Goal: Navigation & Orientation: Find specific page/section

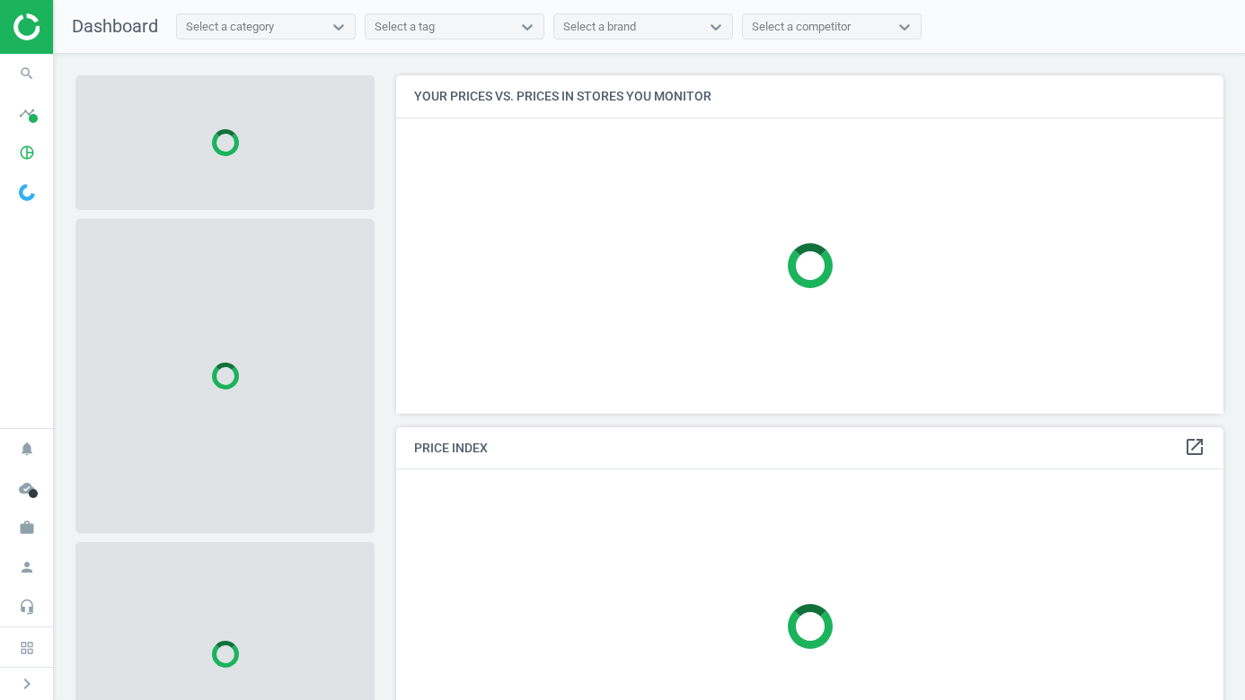
scroll to position [339, 828]
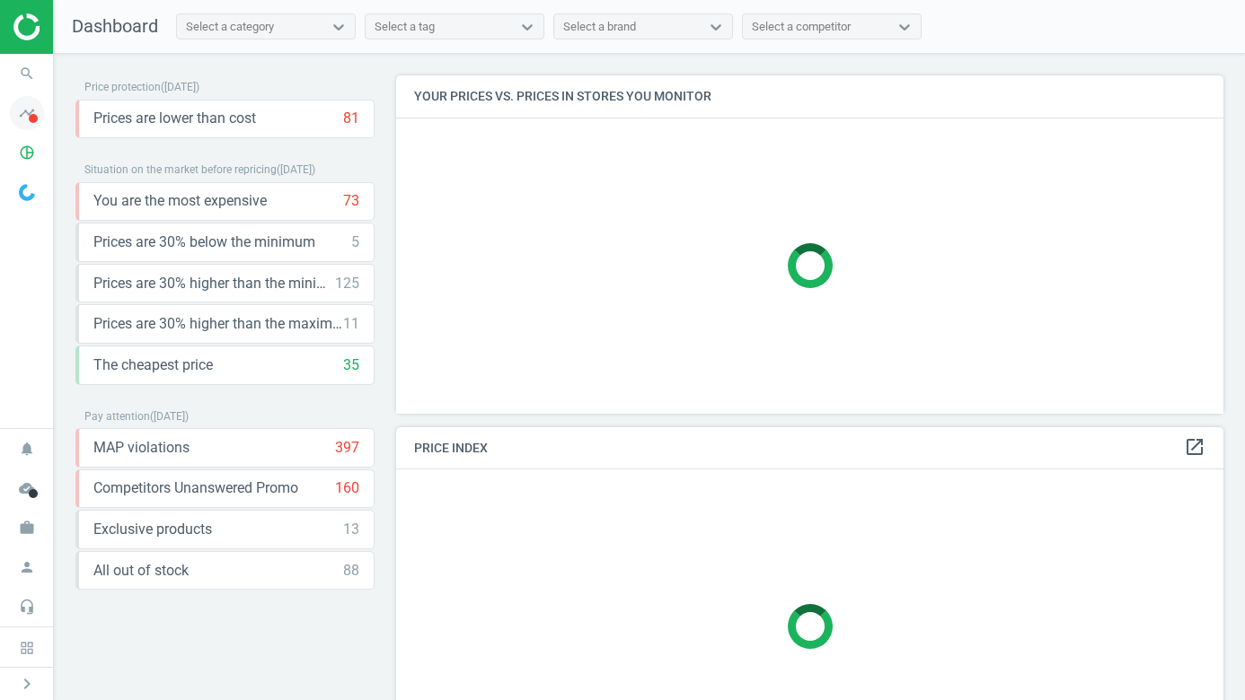
click at [35, 111] on icon "timeline" at bounding box center [27, 113] width 34 height 34
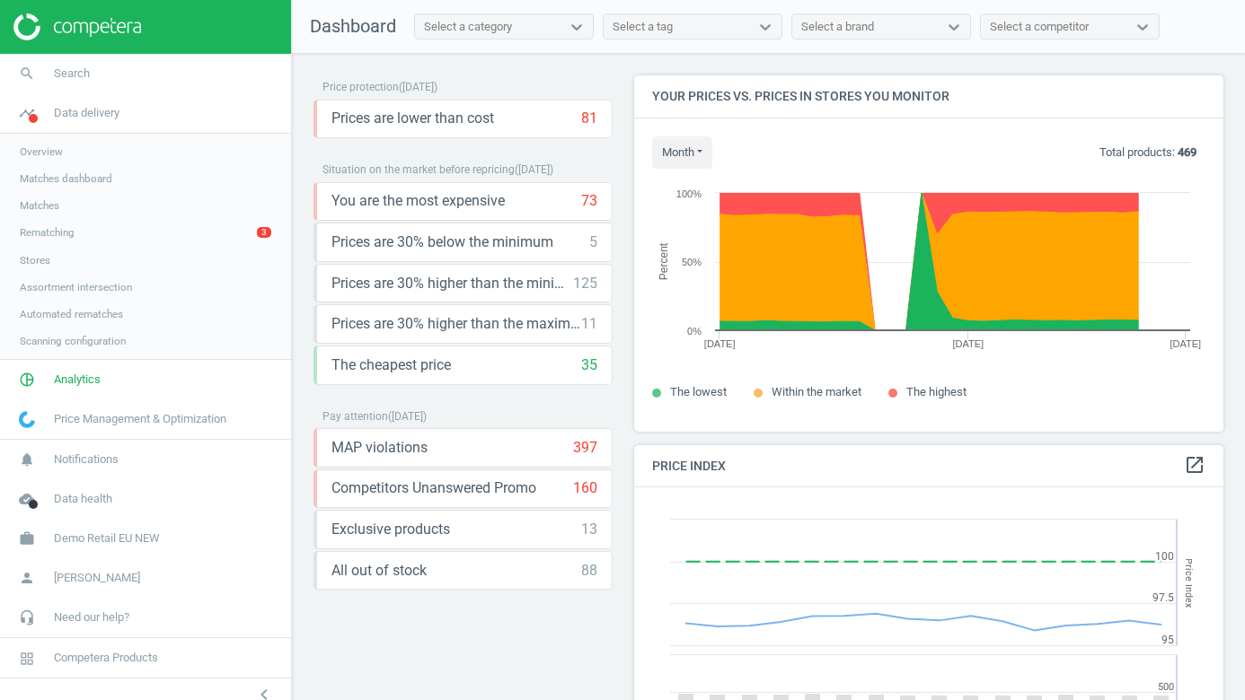
scroll to position [414, 590]
click at [39, 145] on span "Overview" at bounding box center [41, 152] width 43 height 14
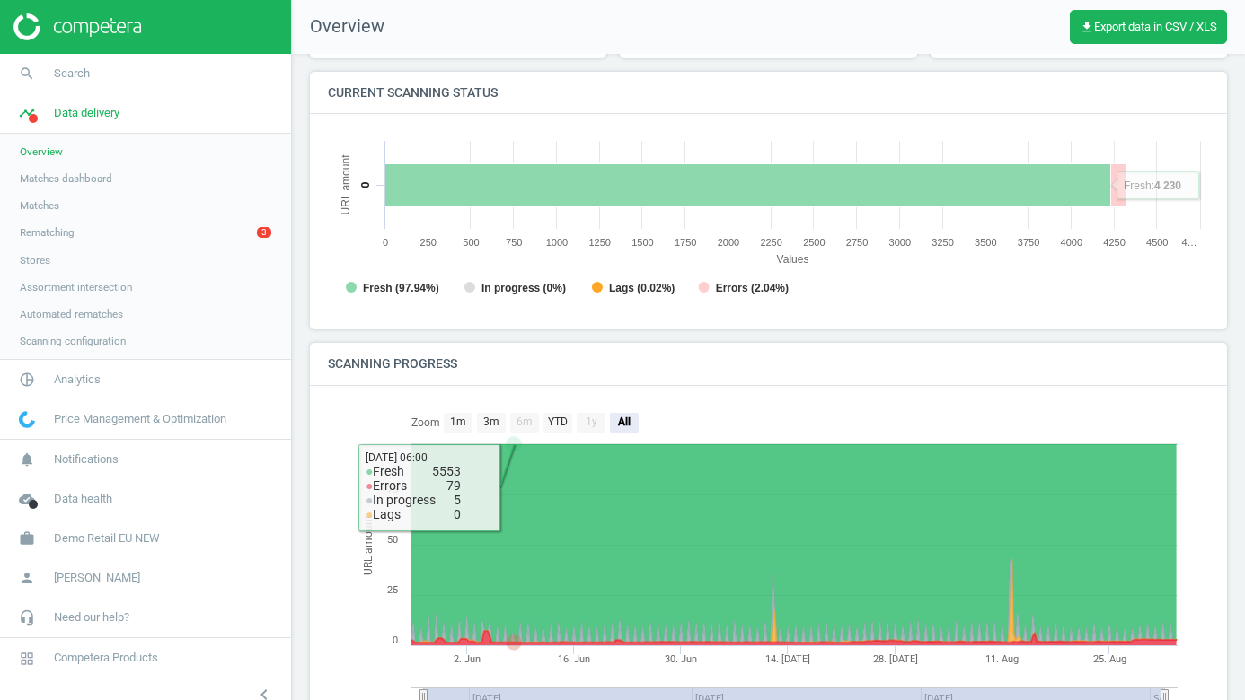
scroll to position [190, 0]
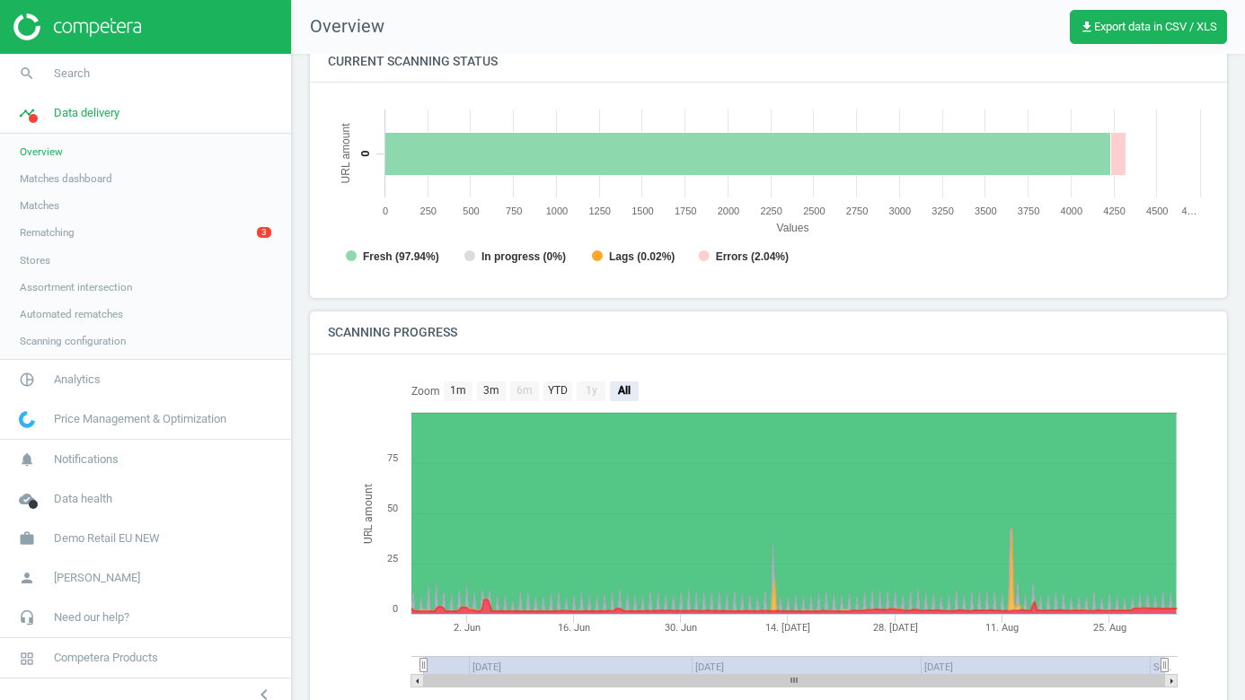
click at [54, 266] on link "Stores" at bounding box center [145, 260] width 291 height 27
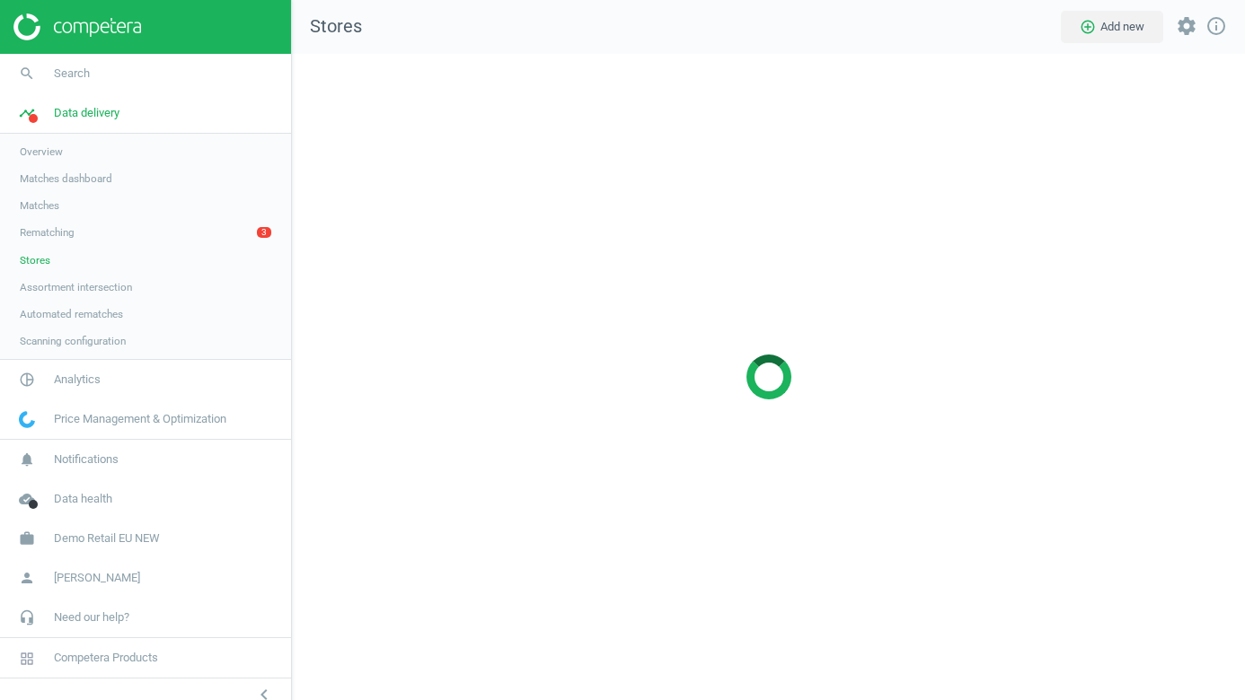
scroll to position [647, 954]
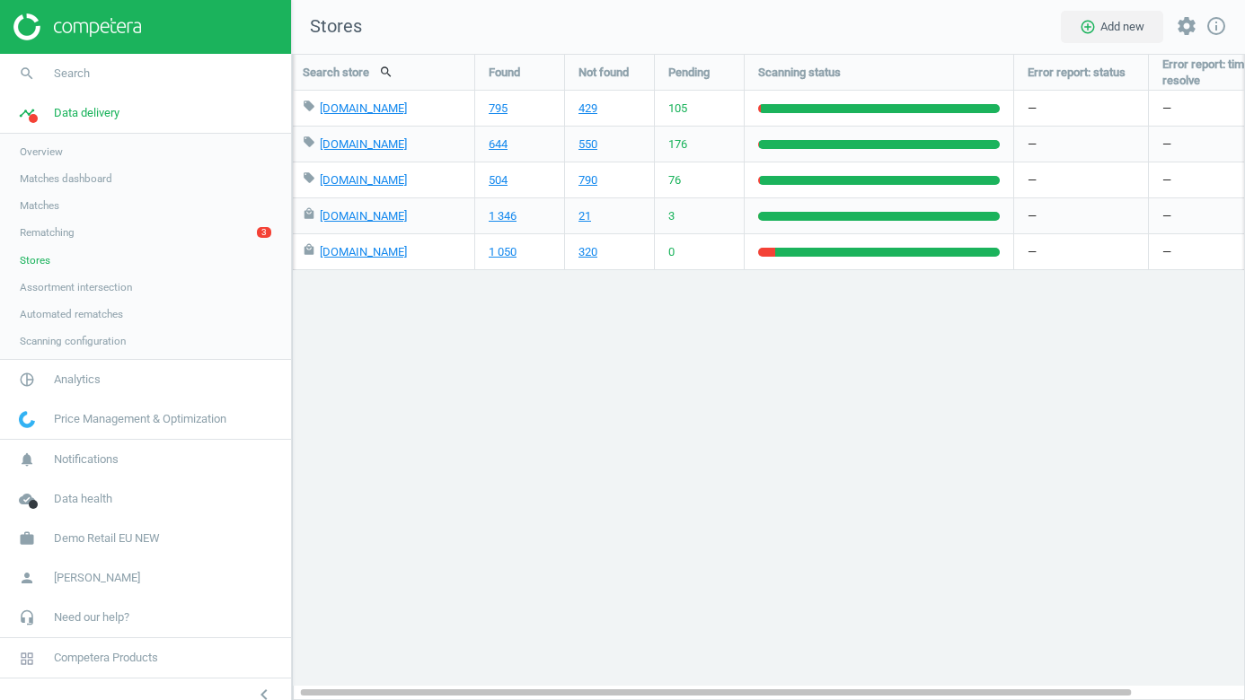
click at [84, 341] on span "Scanning configuration" at bounding box center [73, 341] width 106 height 14
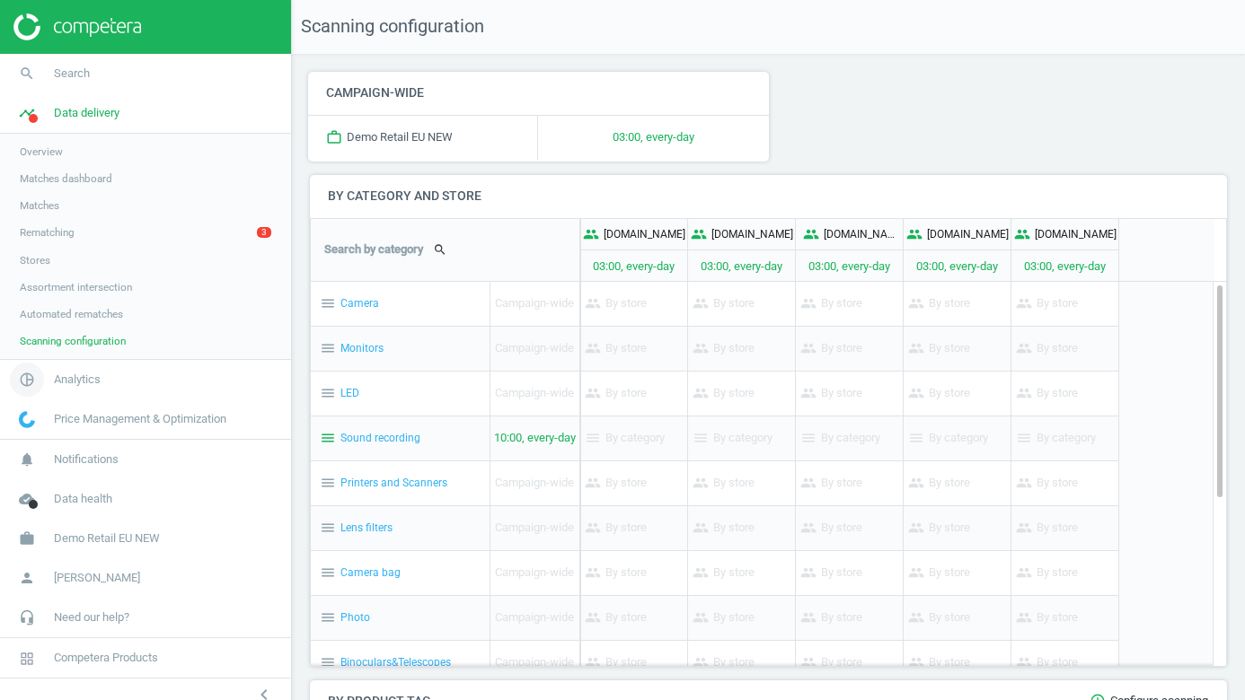
click at [62, 388] on link "pie_chart_outlined Analytics" at bounding box center [145, 380] width 291 height 40
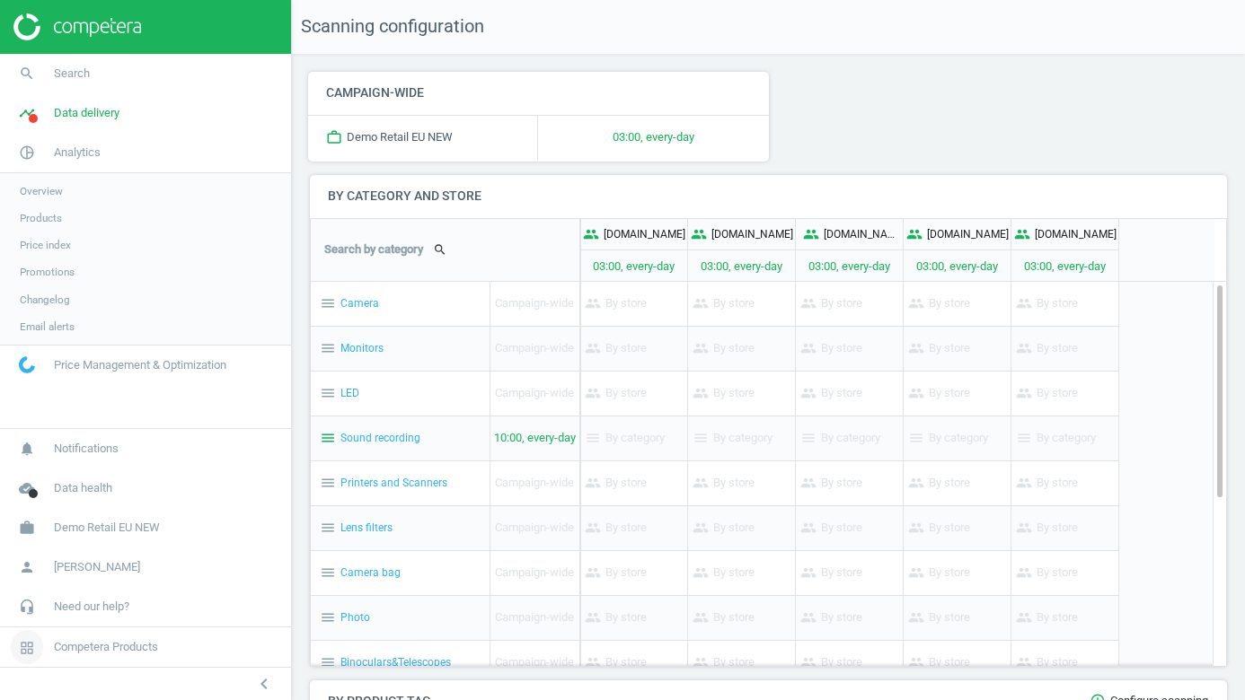
click at [24, 645] on icon at bounding box center [27, 648] width 14 height 14
click at [28, 612] on icon "headset_mic" at bounding box center [27, 607] width 34 height 34
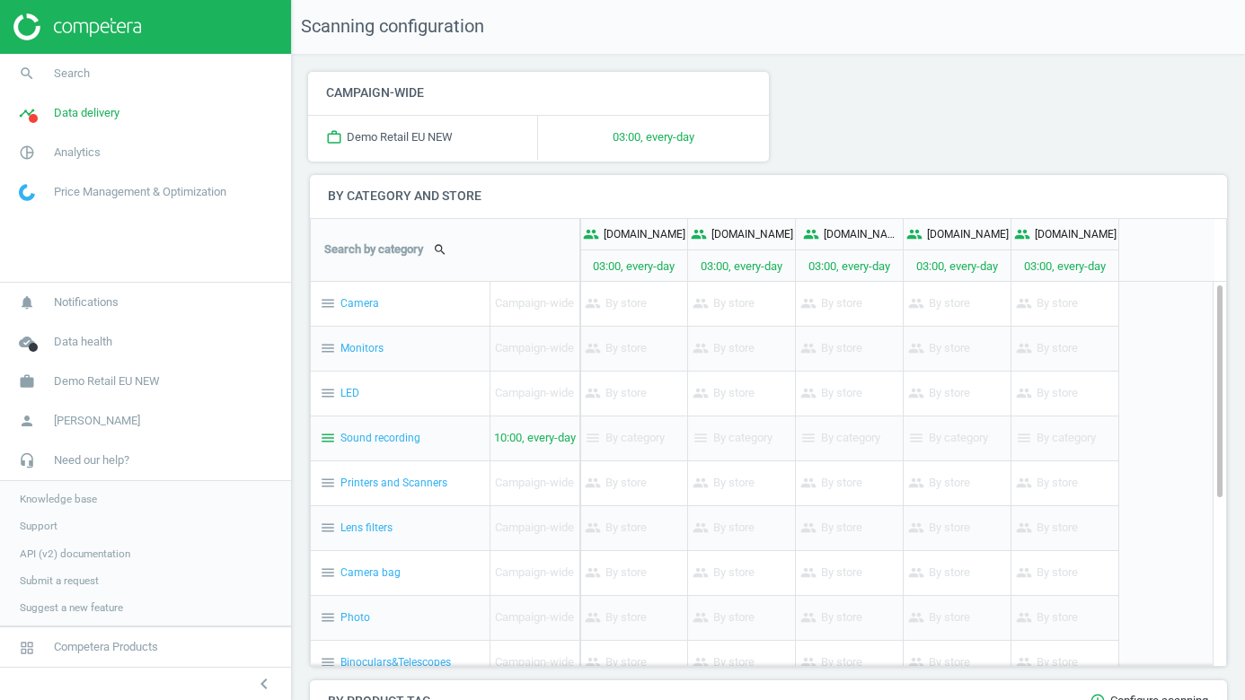
click at [65, 548] on span "API (v2) documentation" at bounding box center [75, 554] width 110 height 14
click at [40, 160] on icon "pie_chart_outlined" at bounding box center [27, 153] width 34 height 34
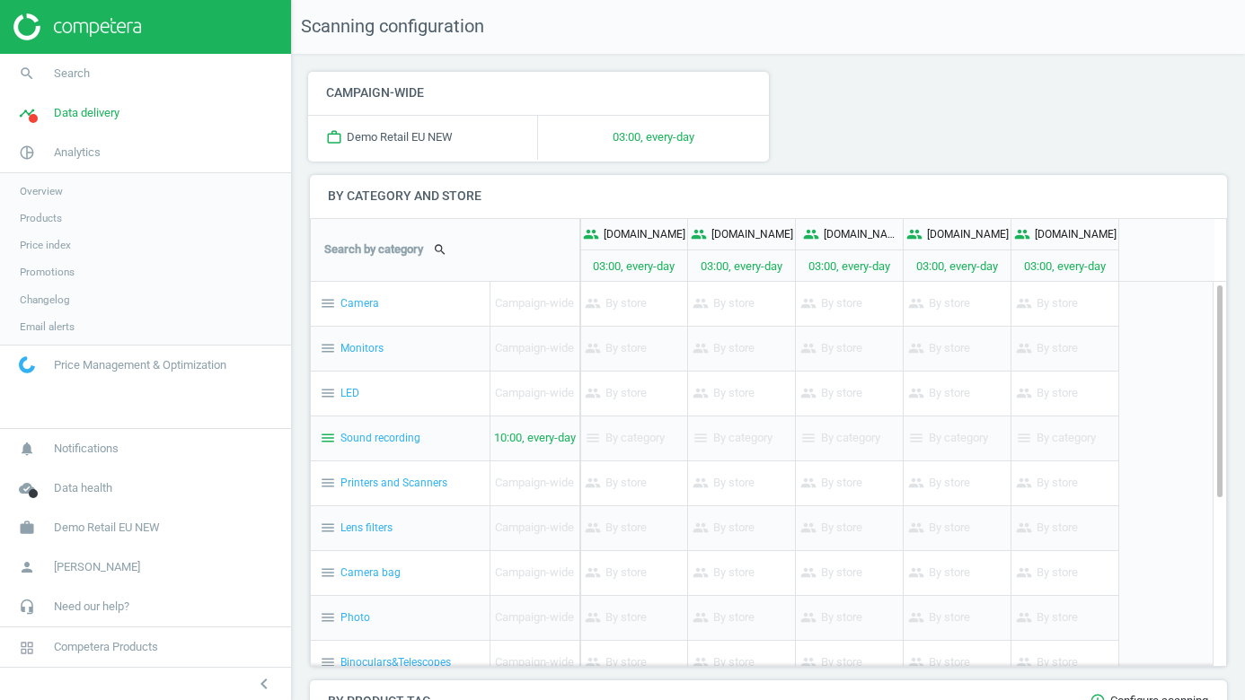
click at [44, 214] on span "Products" at bounding box center [41, 218] width 42 height 14
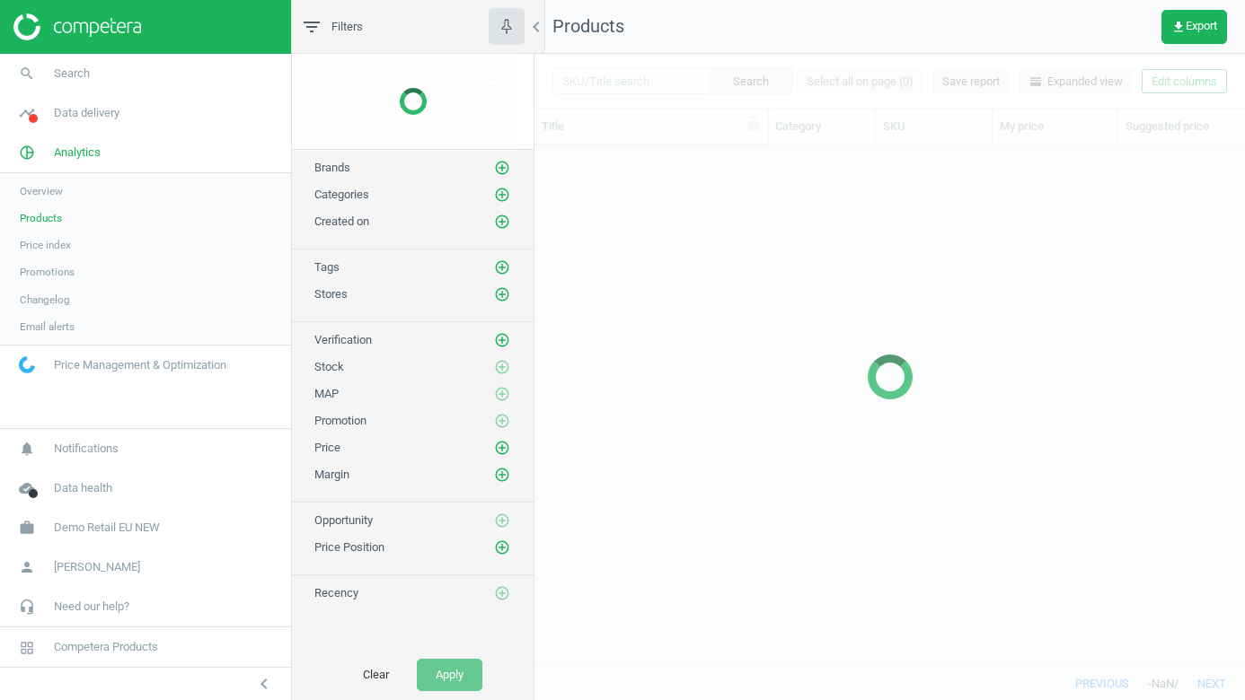
scroll to position [522, 710]
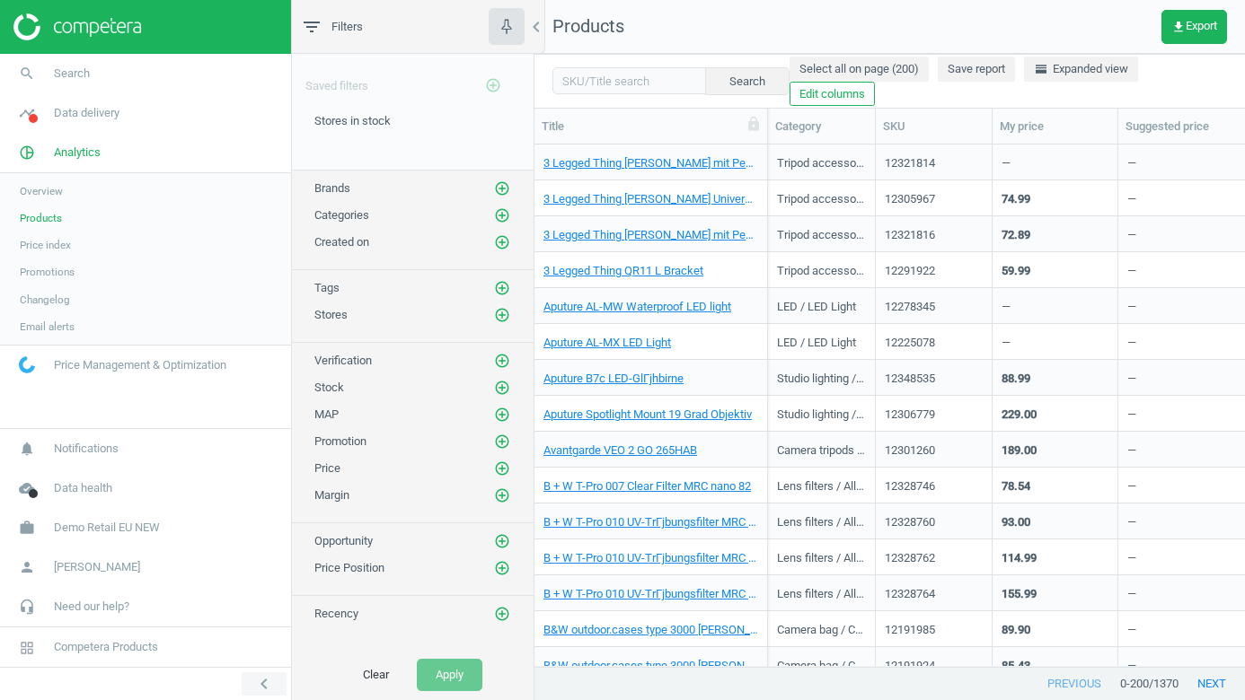
click at [259, 683] on icon "chevron_left" at bounding box center [264, 685] width 22 height 22
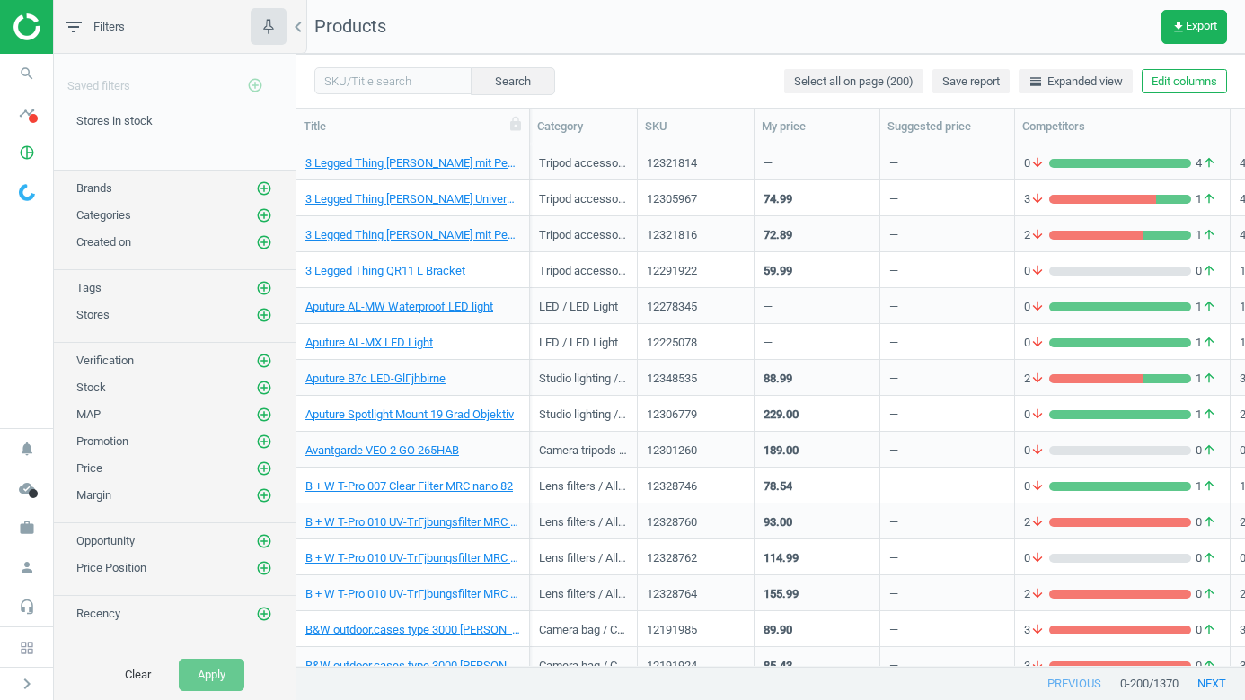
scroll to position [522, 948]
click at [299, 24] on icon "chevron_left" at bounding box center [298, 27] width 22 height 22
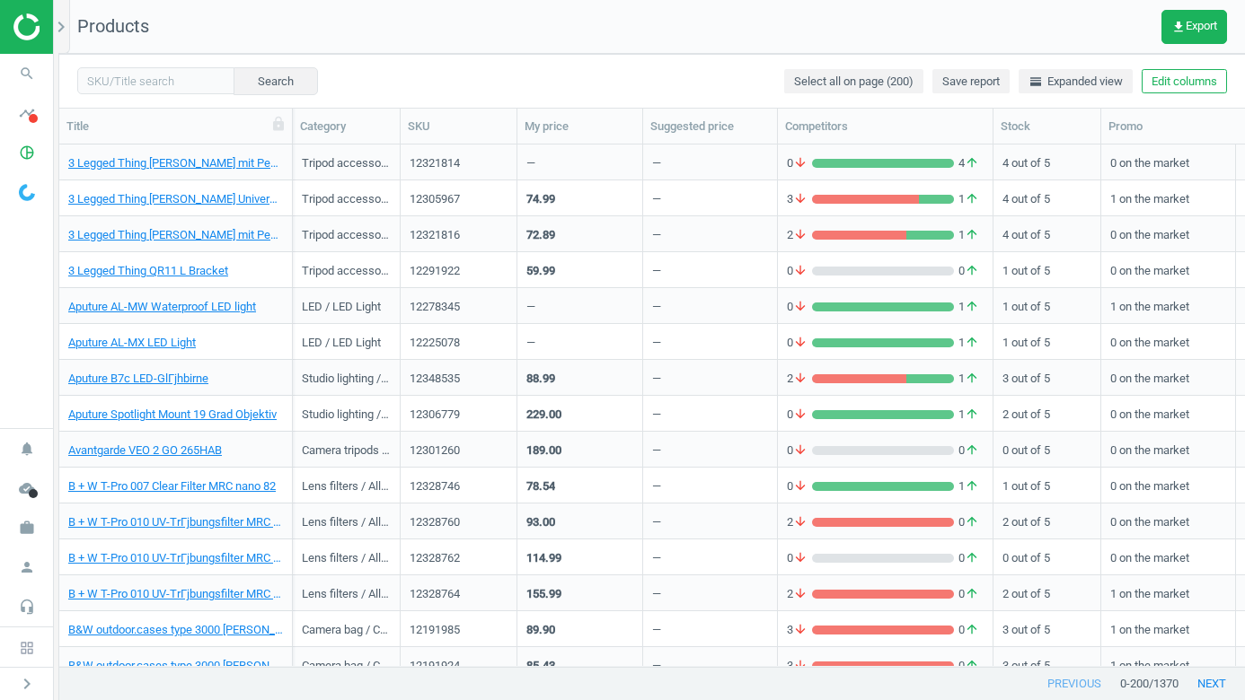
click at [592, 195] on div "74.99" at bounding box center [579, 197] width 107 height 31
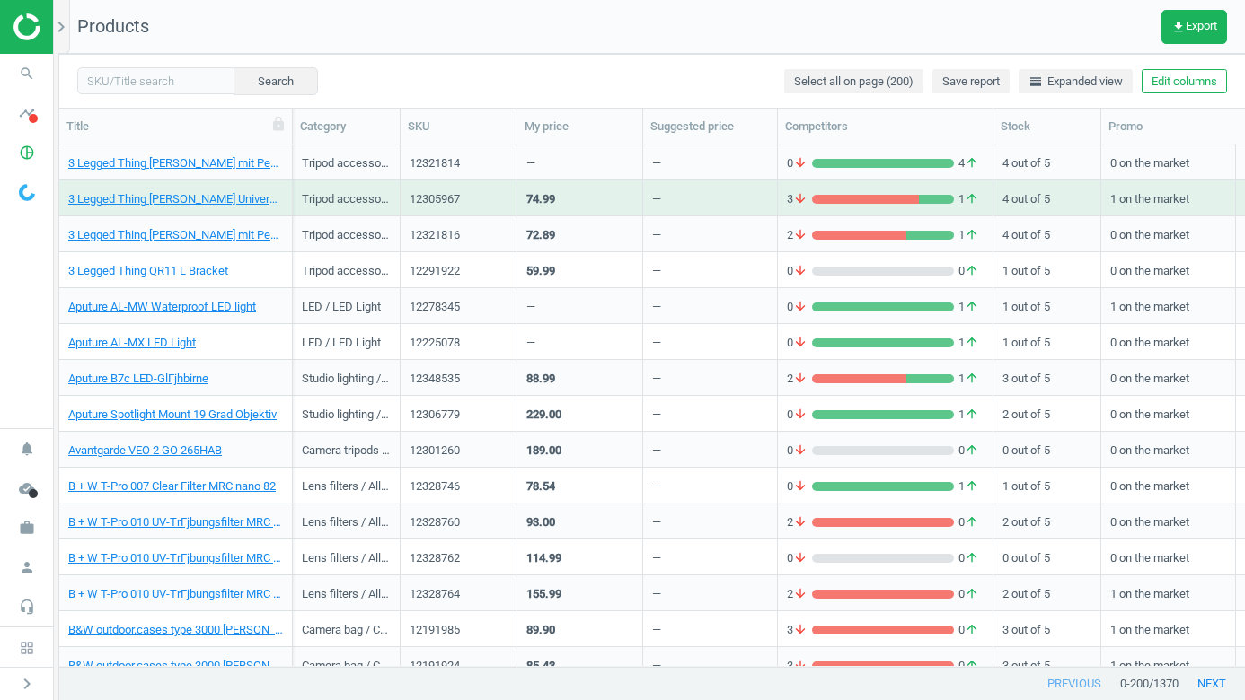
click at [592, 195] on div "74.99" at bounding box center [579, 197] width 107 height 31
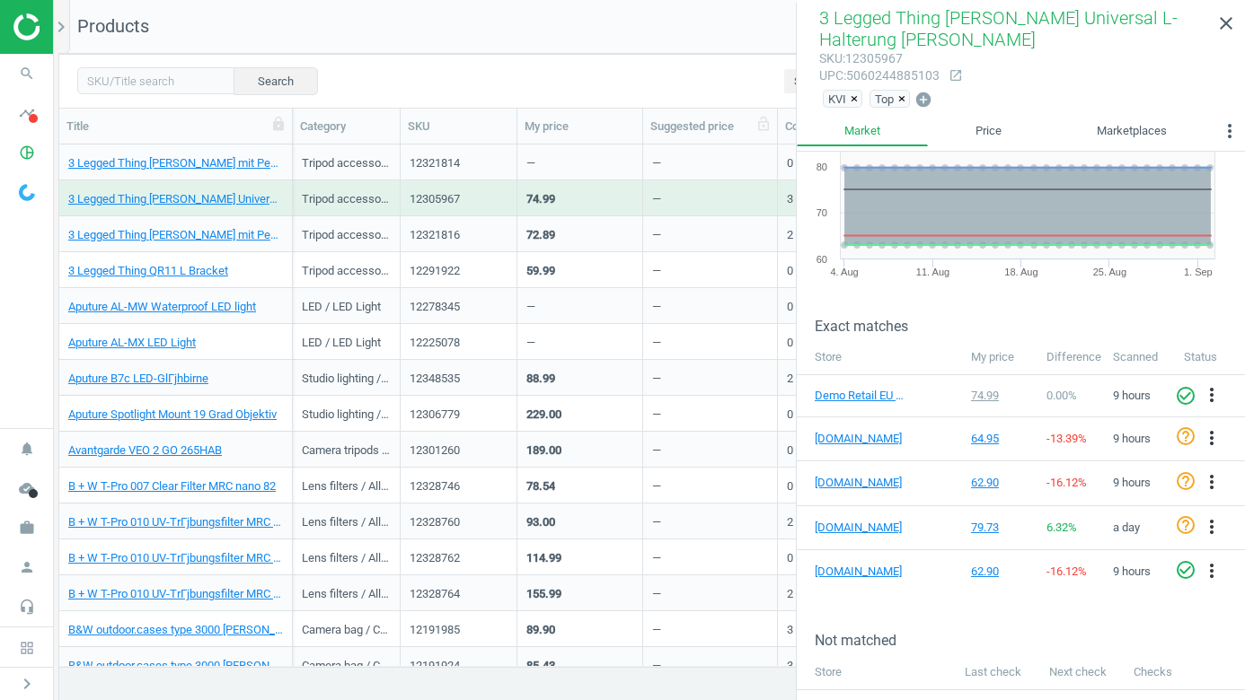
scroll to position [0, 0]
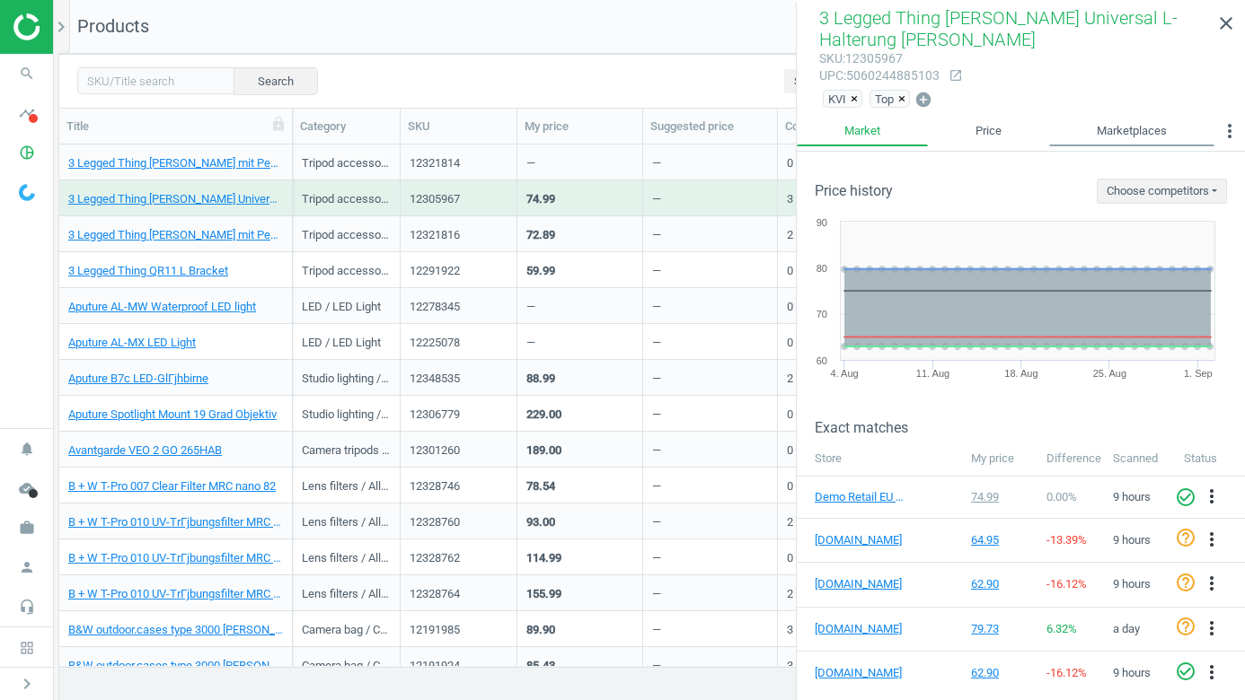
click at [1111, 131] on link "Marketplaces" at bounding box center [1131, 131] width 165 height 31
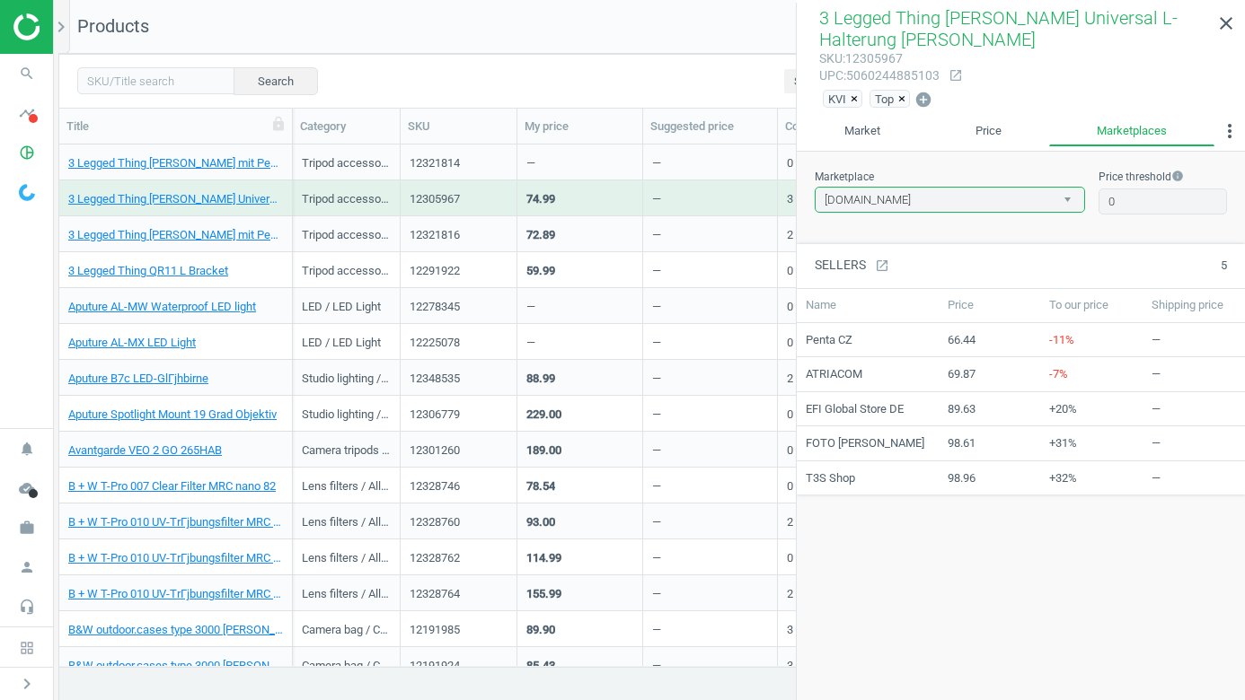
click at [921, 194] on select "[DOMAIN_NAME] [DOMAIN_NAME]" at bounding box center [950, 200] width 270 height 27
select select "[DOMAIN_NAME]"
click at [815, 187] on select "[DOMAIN_NAME] [DOMAIN_NAME]" at bounding box center [950, 200] width 270 height 27
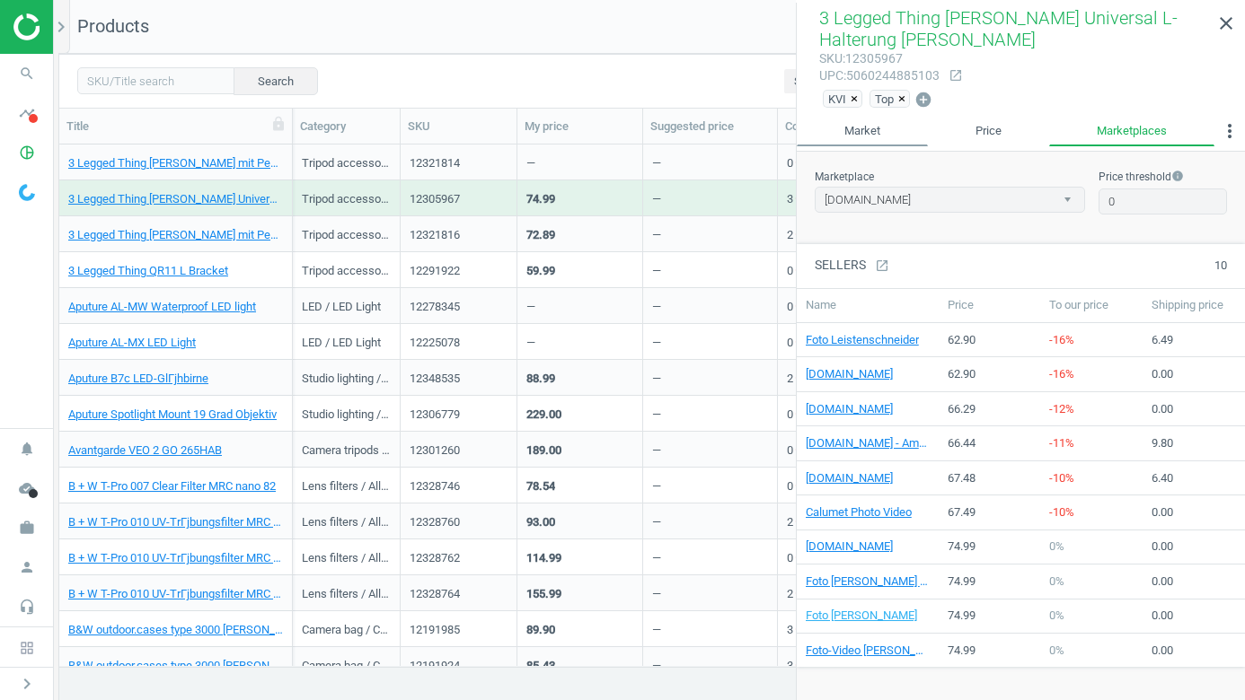
click at [889, 139] on link "Market" at bounding box center [862, 131] width 131 height 31
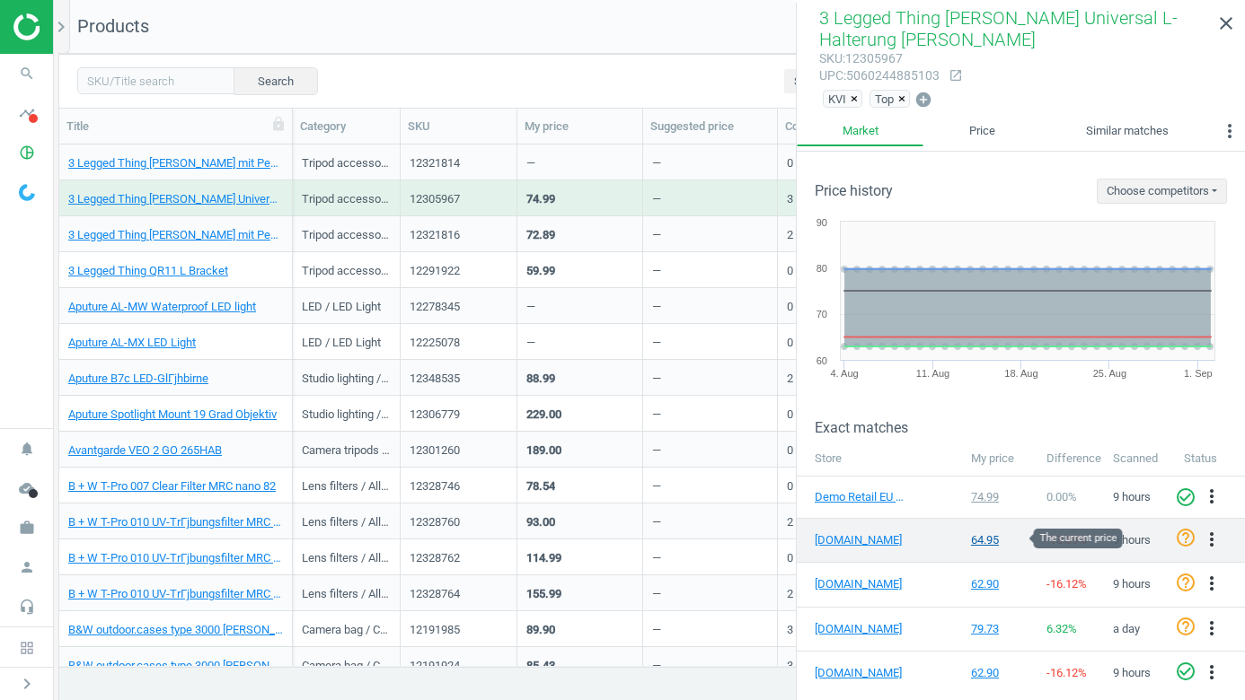
click at [990, 543] on div "64.95" at bounding box center [1000, 541] width 58 height 16
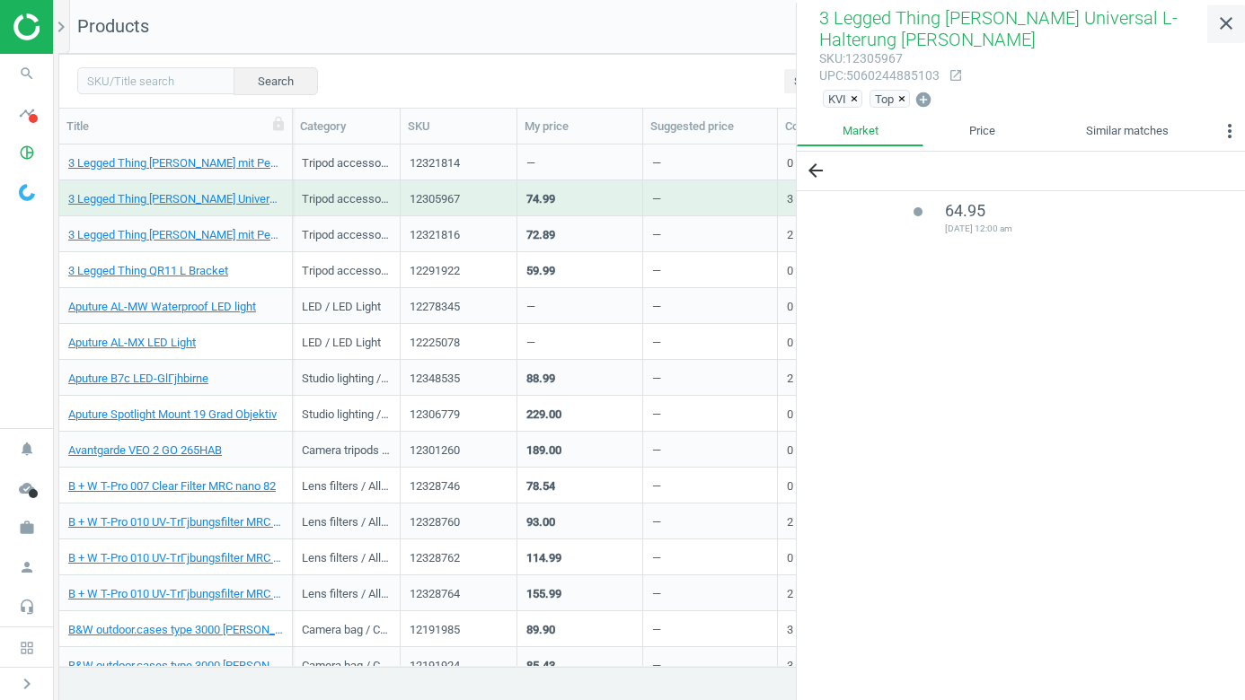
click at [1222, 31] on icon "close" at bounding box center [1226, 24] width 22 height 22
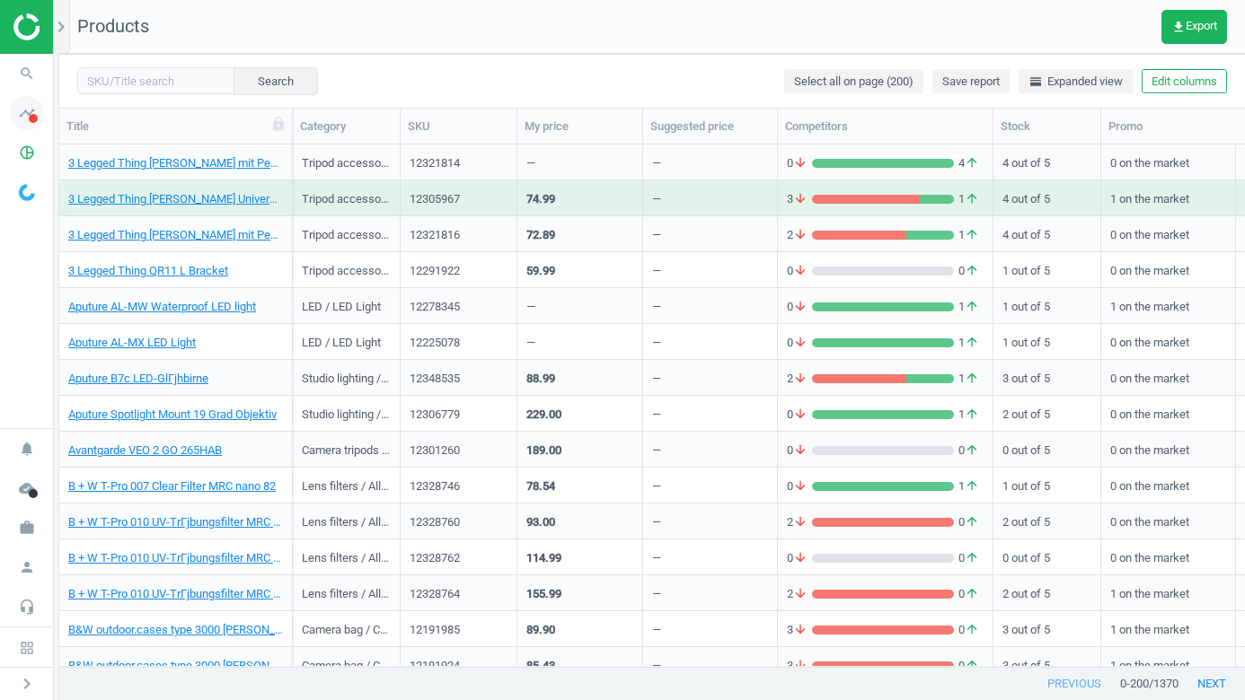
click at [38, 118] on icon "timeline" at bounding box center [27, 113] width 34 height 34
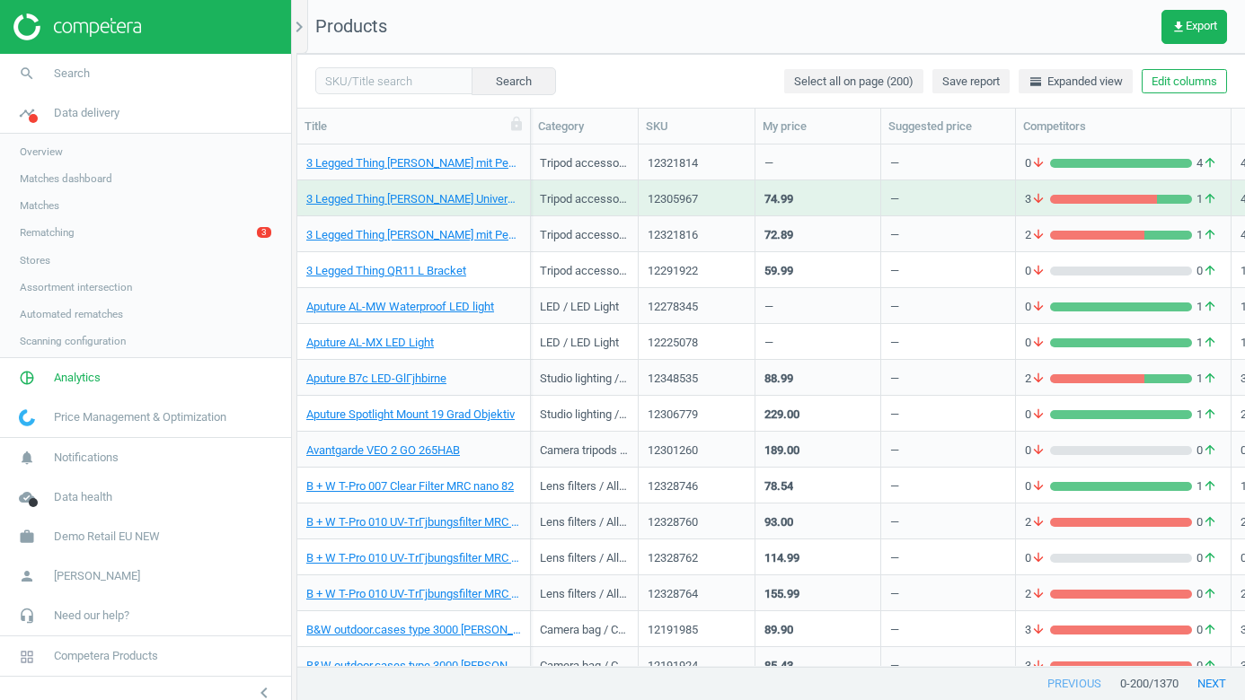
scroll to position [522, 947]
click at [32, 118] on span at bounding box center [33, 118] width 9 height 9
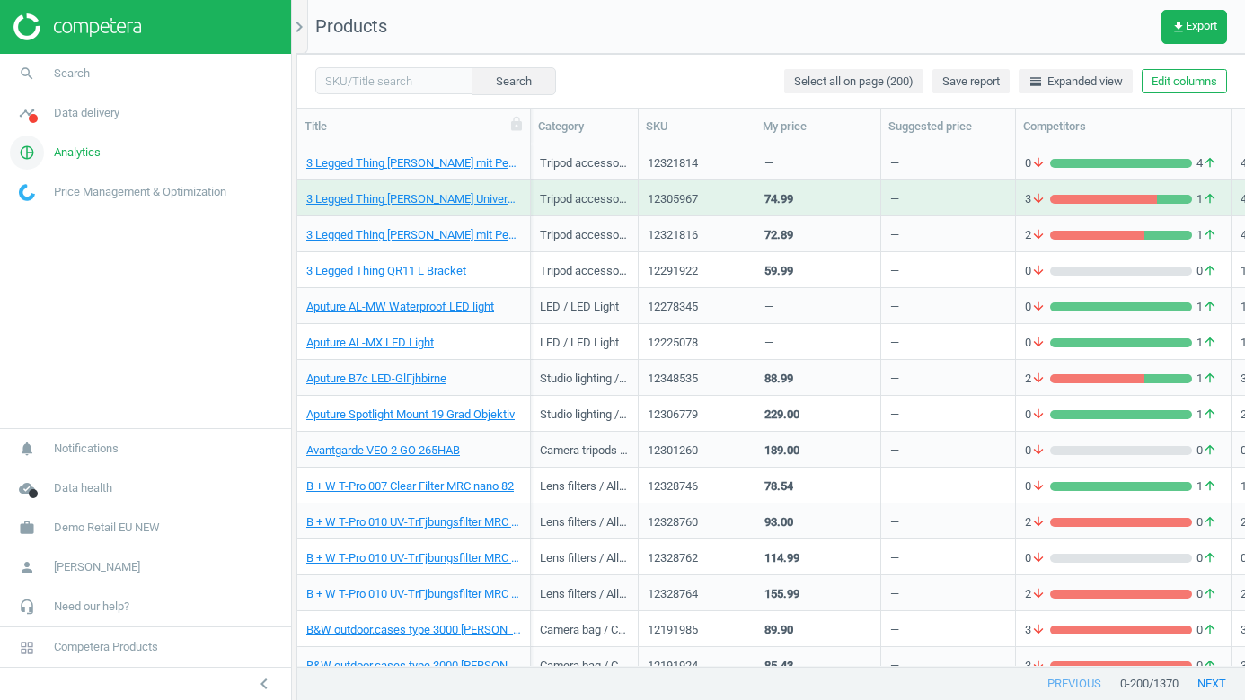
click at [31, 149] on icon "pie_chart_outlined" at bounding box center [27, 153] width 34 height 34
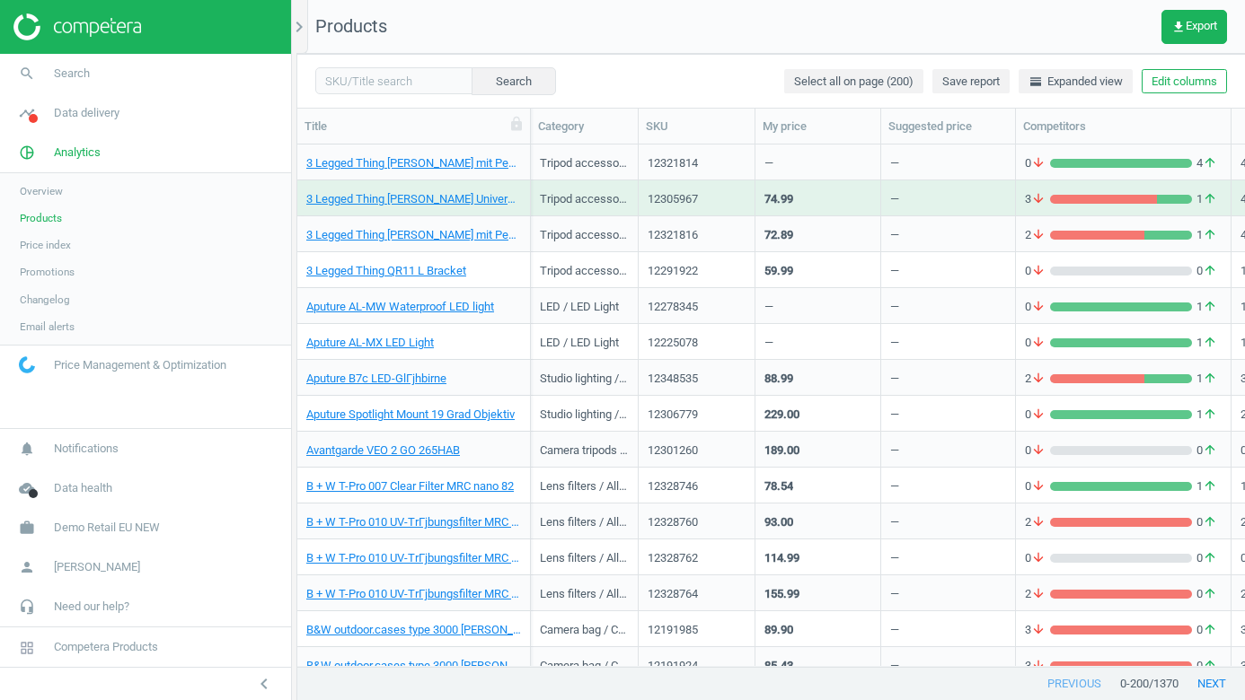
click at [58, 269] on span "Promotions" at bounding box center [47, 272] width 55 height 14
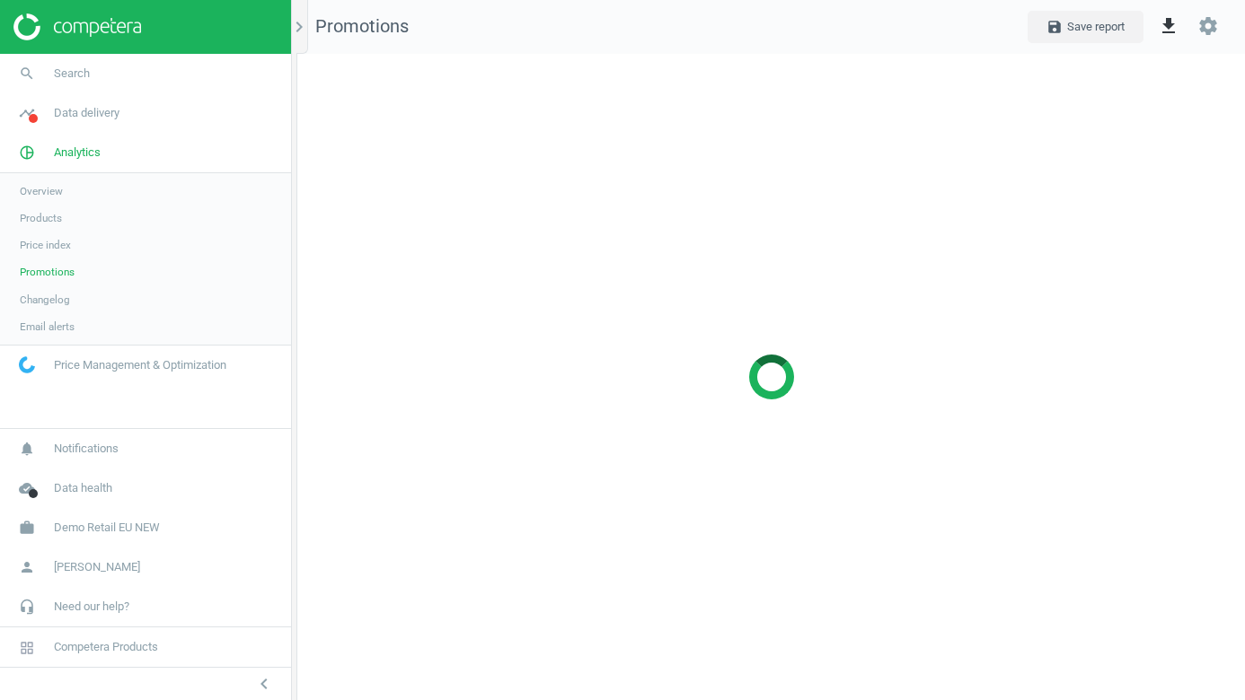
scroll to position [647, 948]
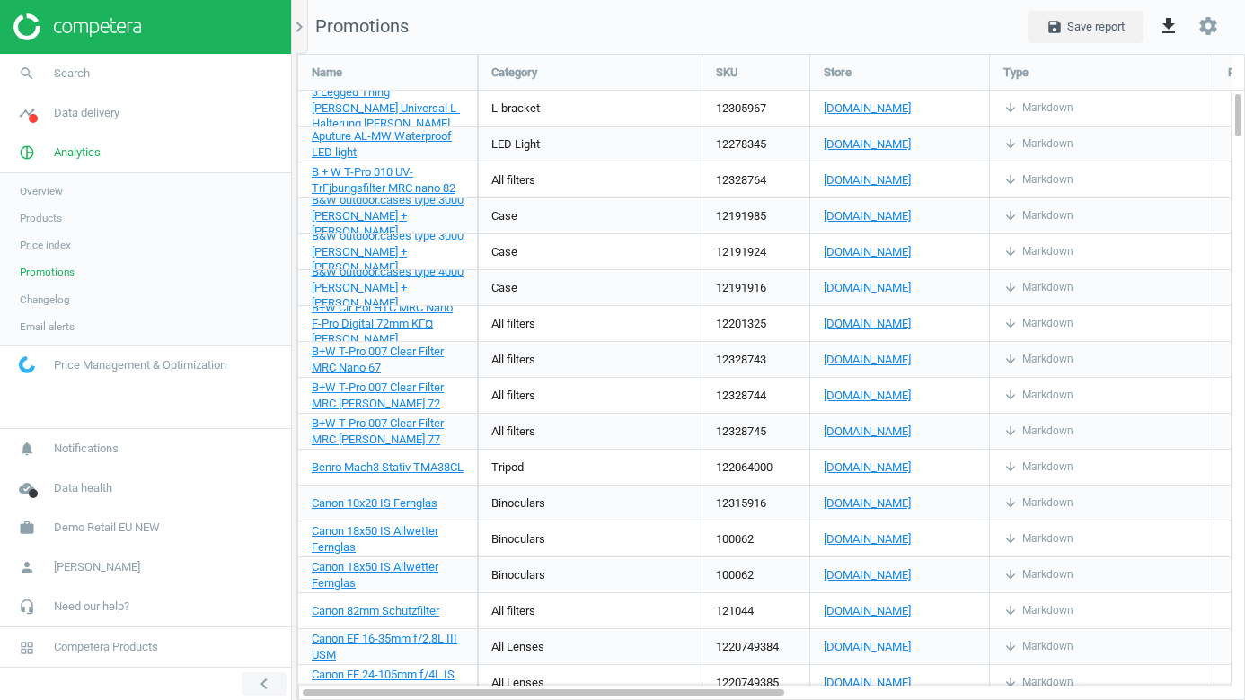
click at [262, 677] on icon "chevron_left" at bounding box center [264, 685] width 22 height 22
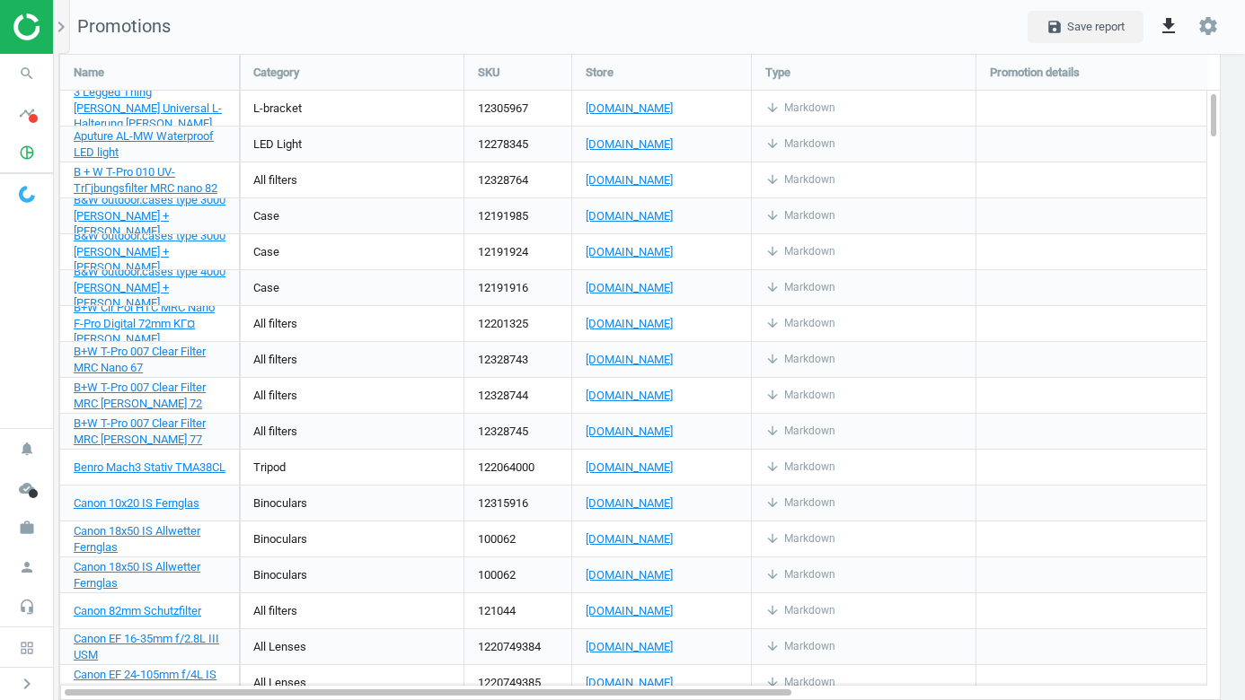
scroll to position [647, 1186]
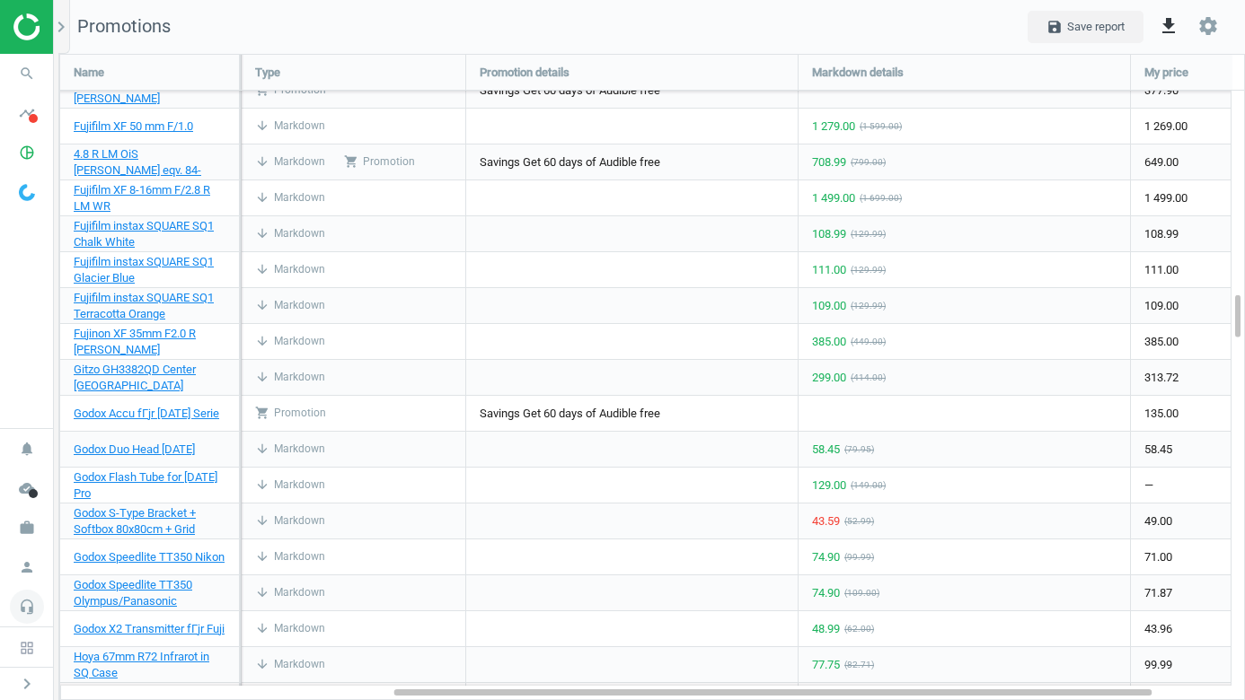
click at [24, 600] on icon "headset_mic" at bounding box center [27, 607] width 34 height 34
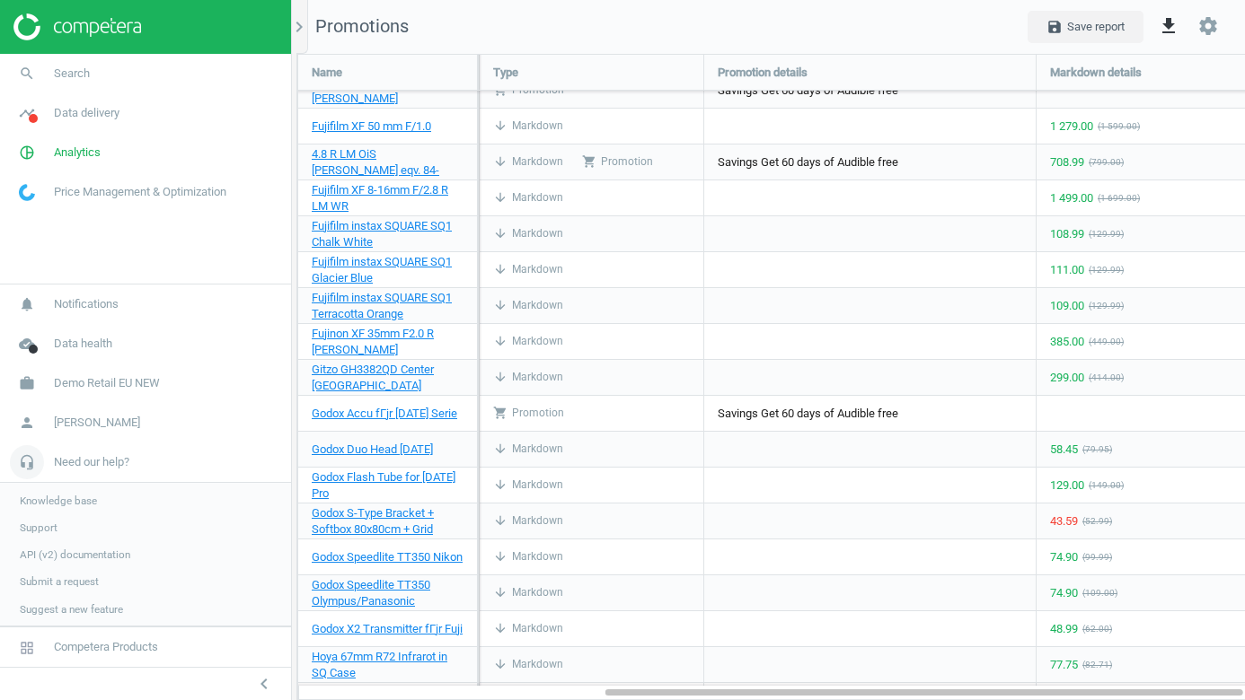
scroll to position [647, 948]
click at [99, 652] on span "Competera Products" at bounding box center [106, 647] width 104 height 16
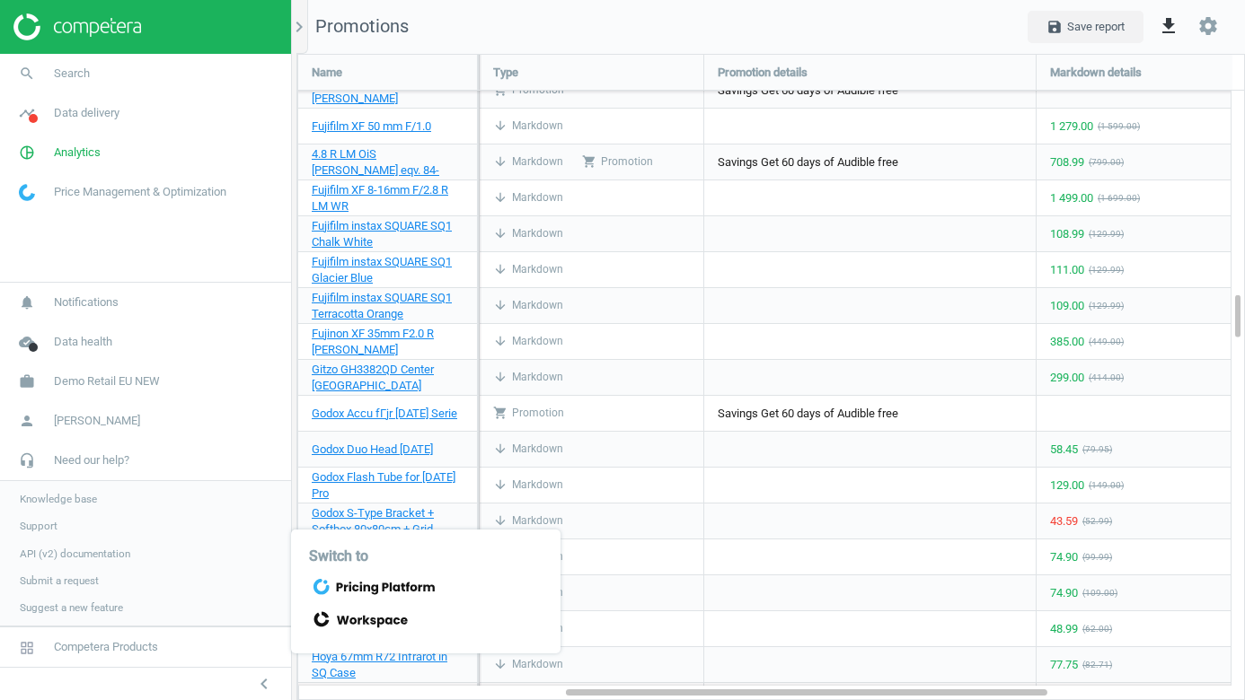
click at [338, 586] on icon at bounding box center [340, 588] width 6 height 8
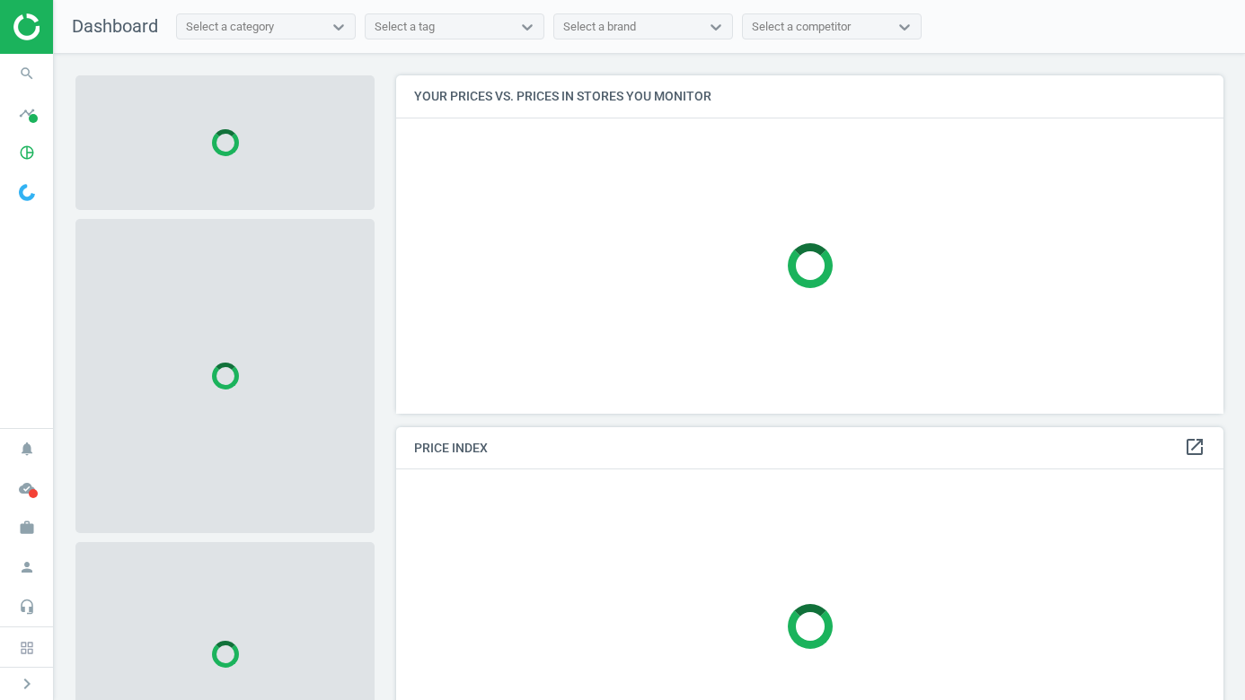
scroll to position [339, 828]
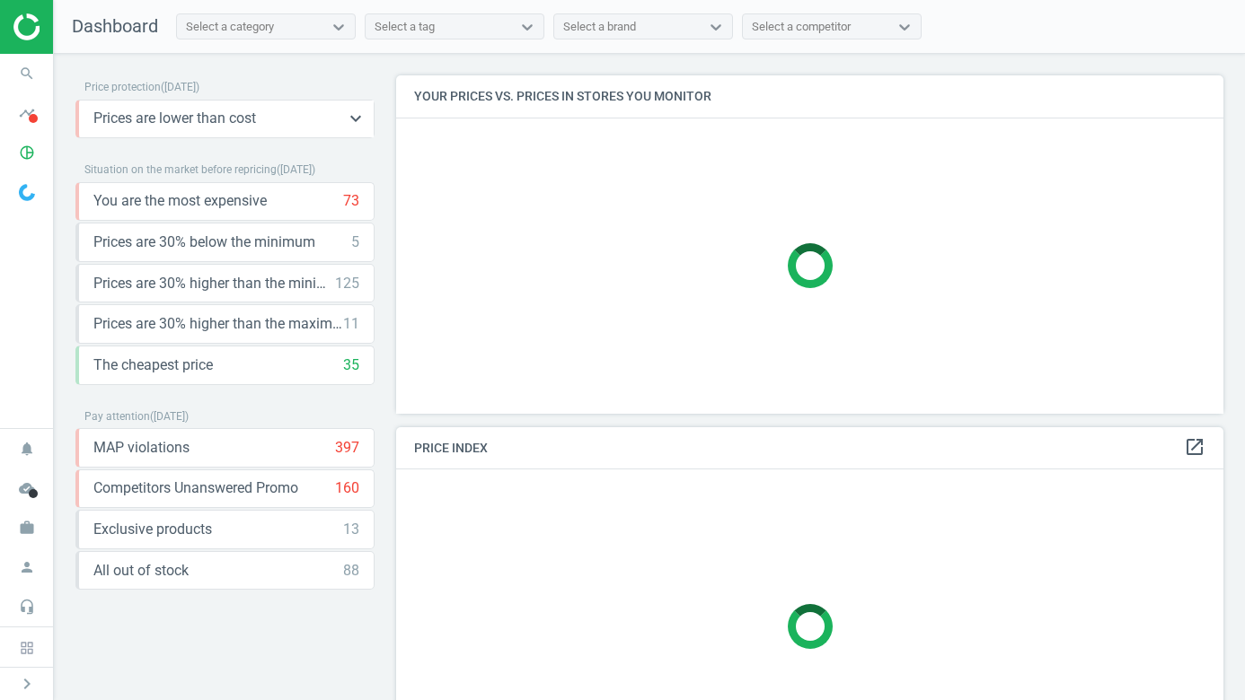
click at [155, 116] on span "Prices are lower than cost" at bounding box center [174, 119] width 163 height 20
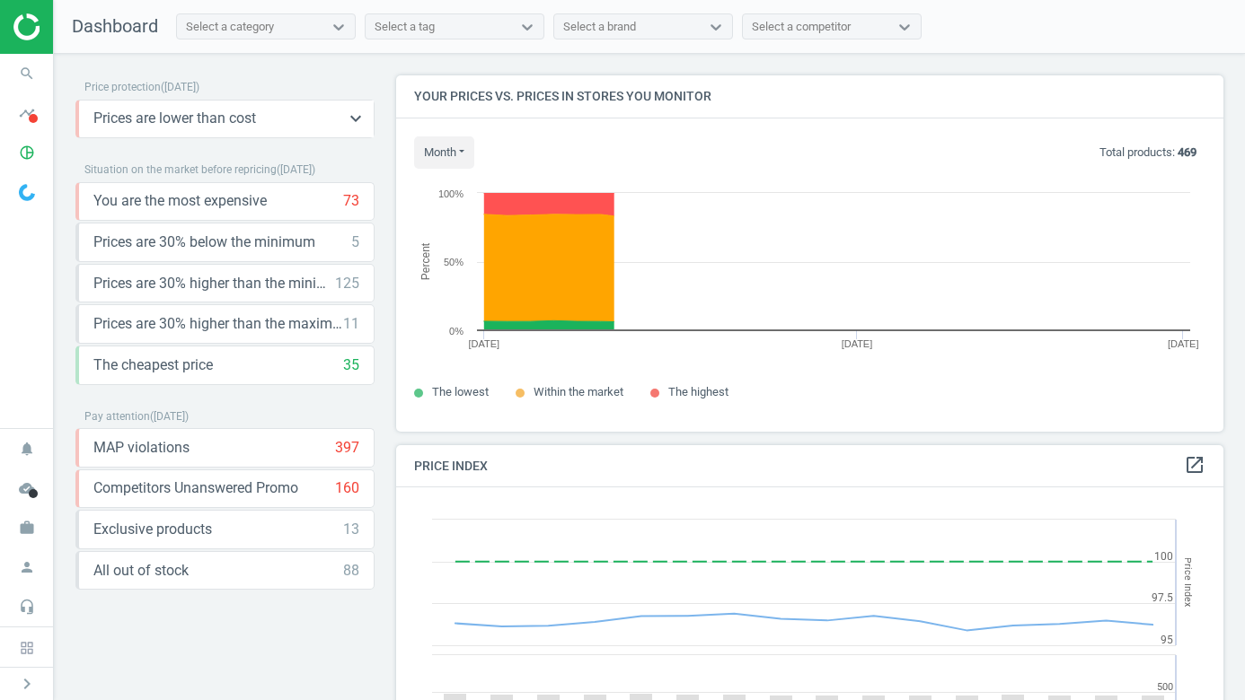
scroll to position [414, 828]
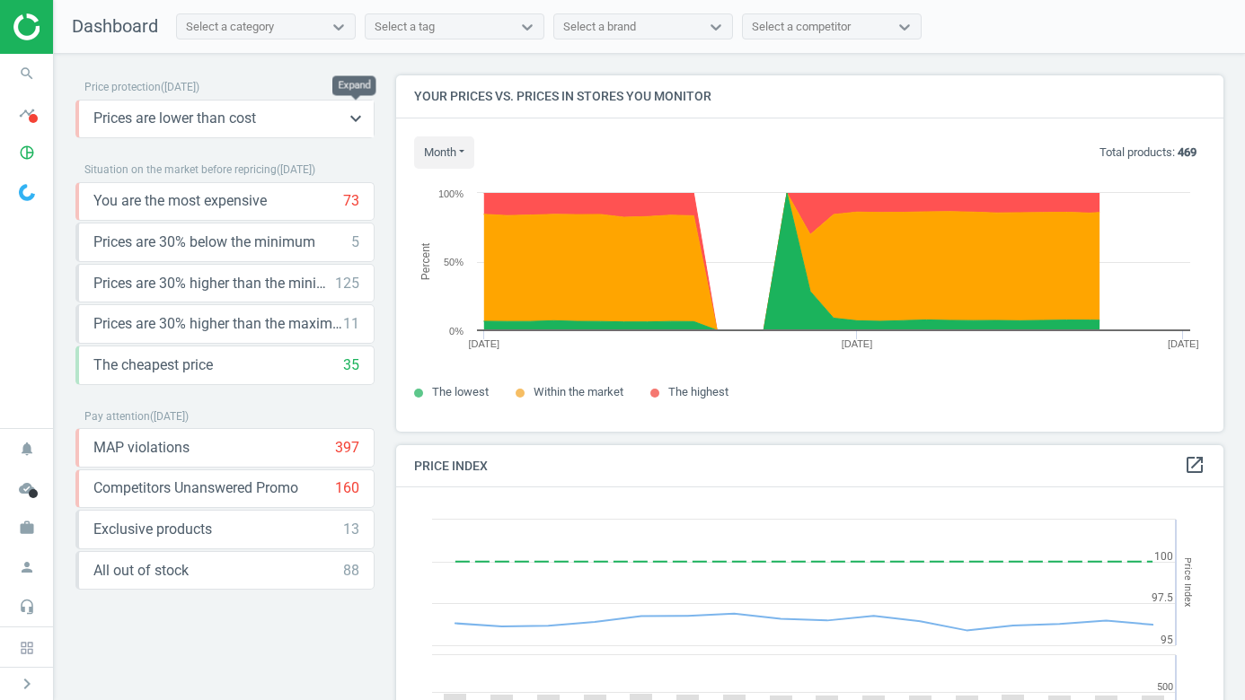
drag, startPoint x: 350, startPoint y: 110, endPoint x: 330, endPoint y: 117, distance: 21.0
click at [350, 110] on icon "keyboard_arrow_down" at bounding box center [356, 119] width 22 height 22
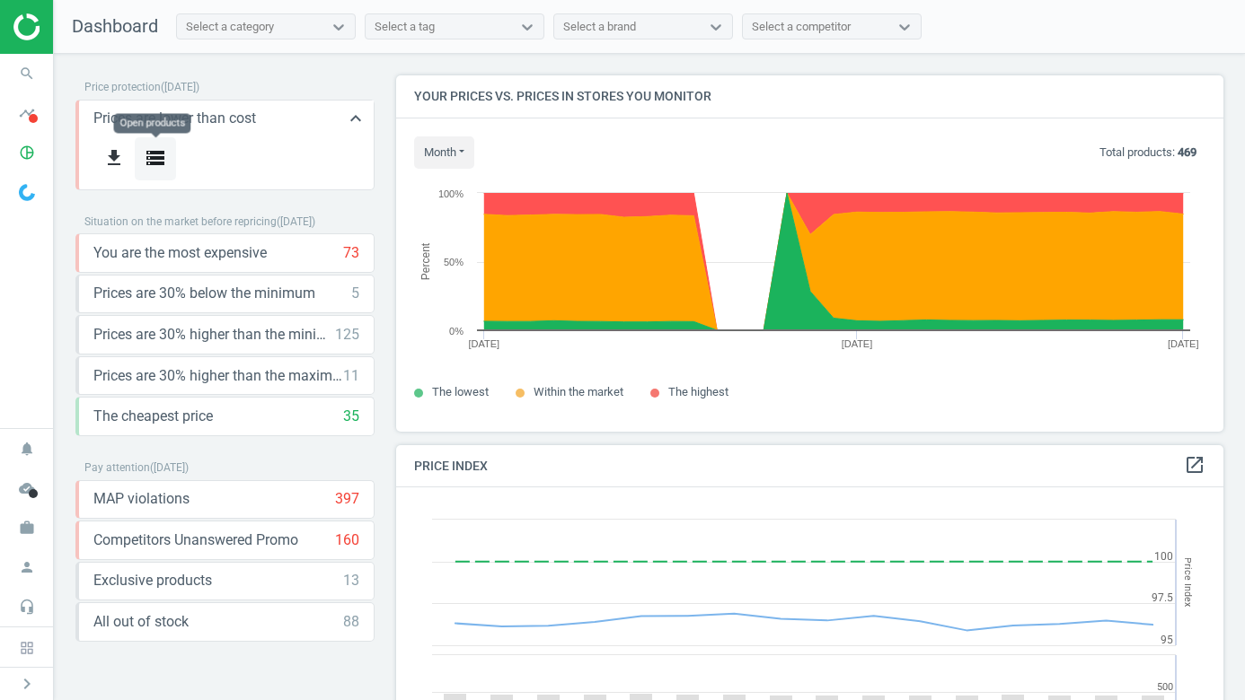
click at [167, 150] on button "storage" at bounding box center [155, 158] width 41 height 42
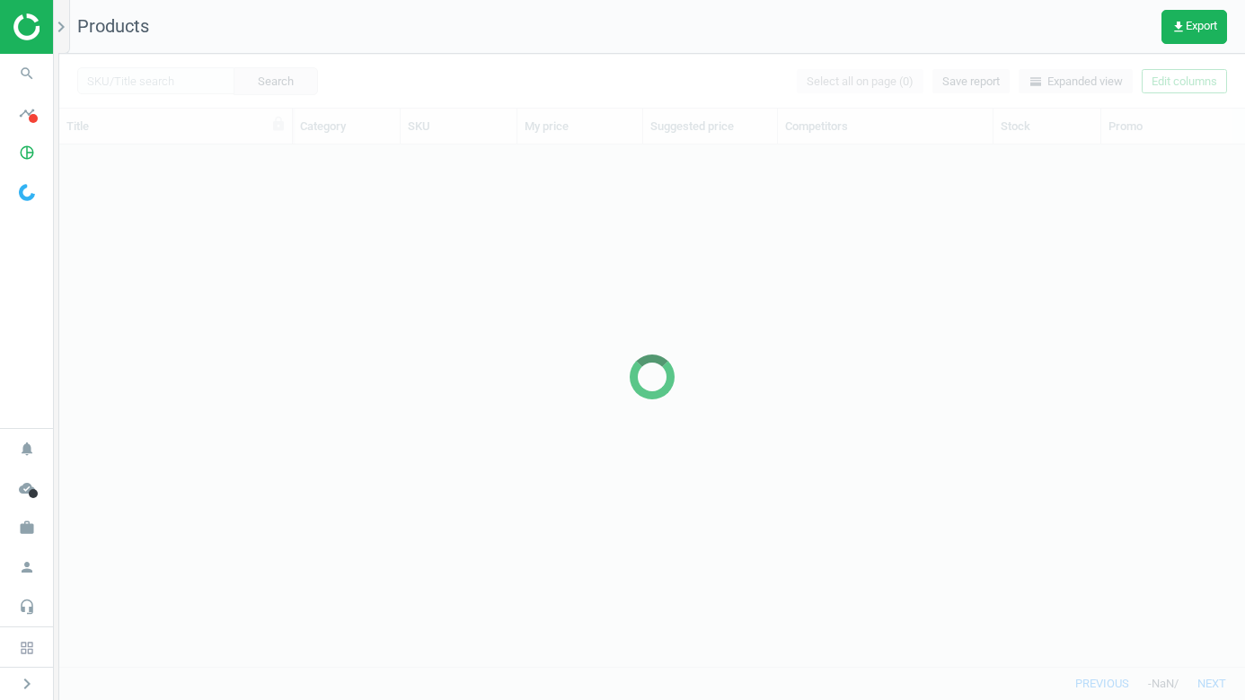
scroll to position [522, 1185]
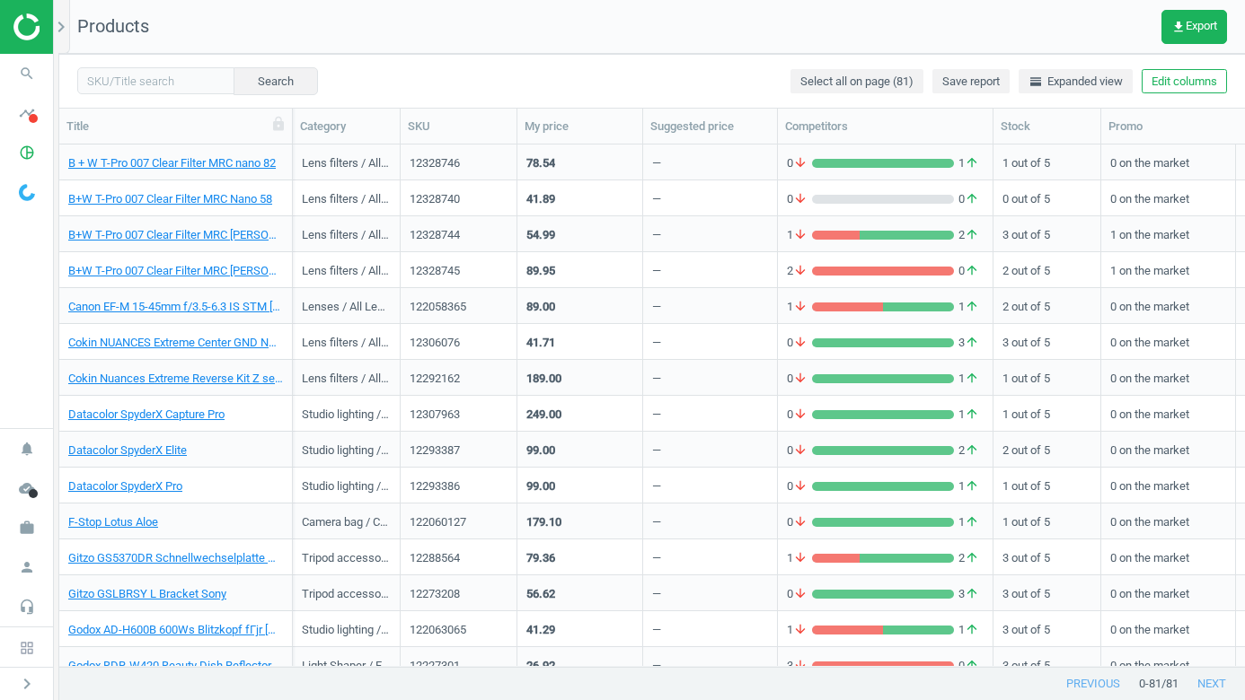
click at [290, 172] on div "B + W T-Pro 007 Clear Filter MRC nano 82" at bounding box center [175, 163] width 233 height 36
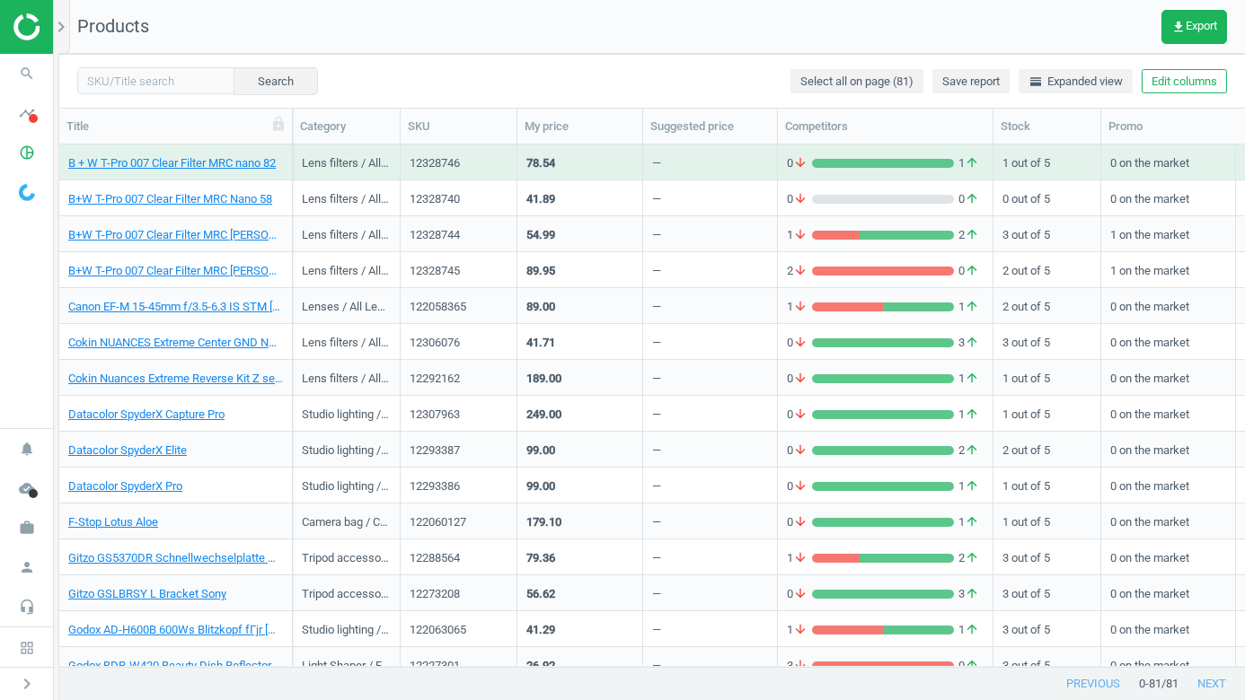
click at [290, 172] on div "B + W T-Pro 007 Clear Filter MRC nano 82" at bounding box center [175, 163] width 233 height 36
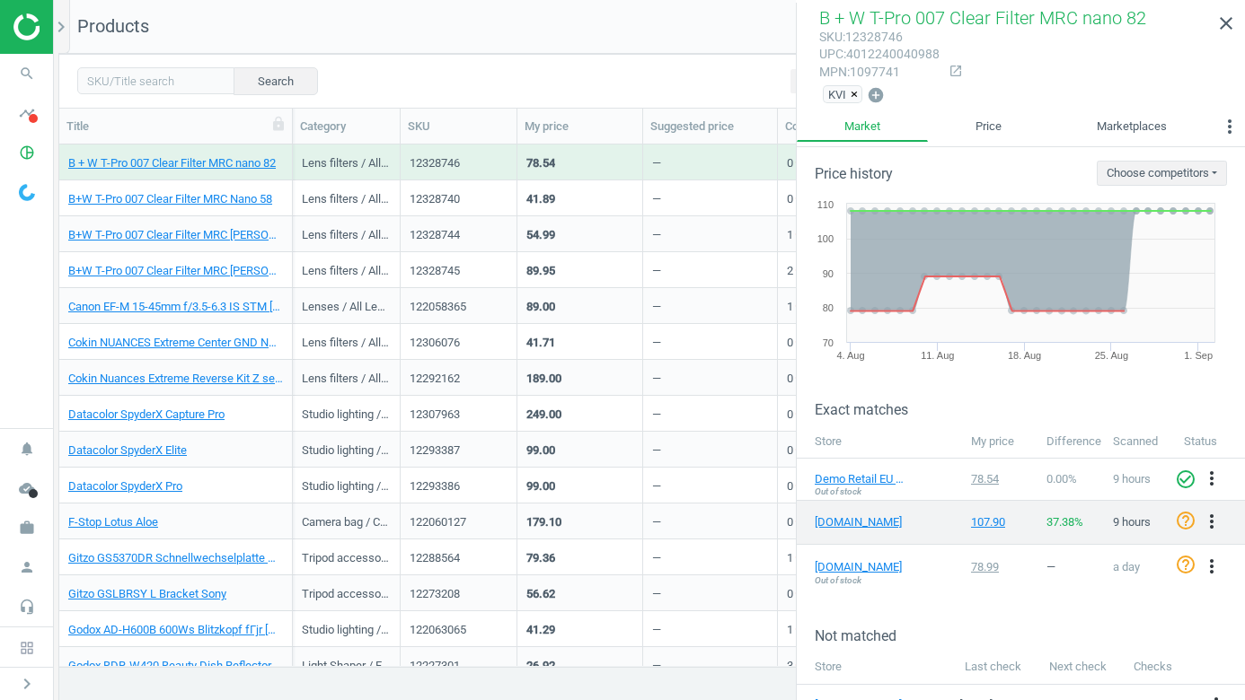
scroll to position [0, 0]
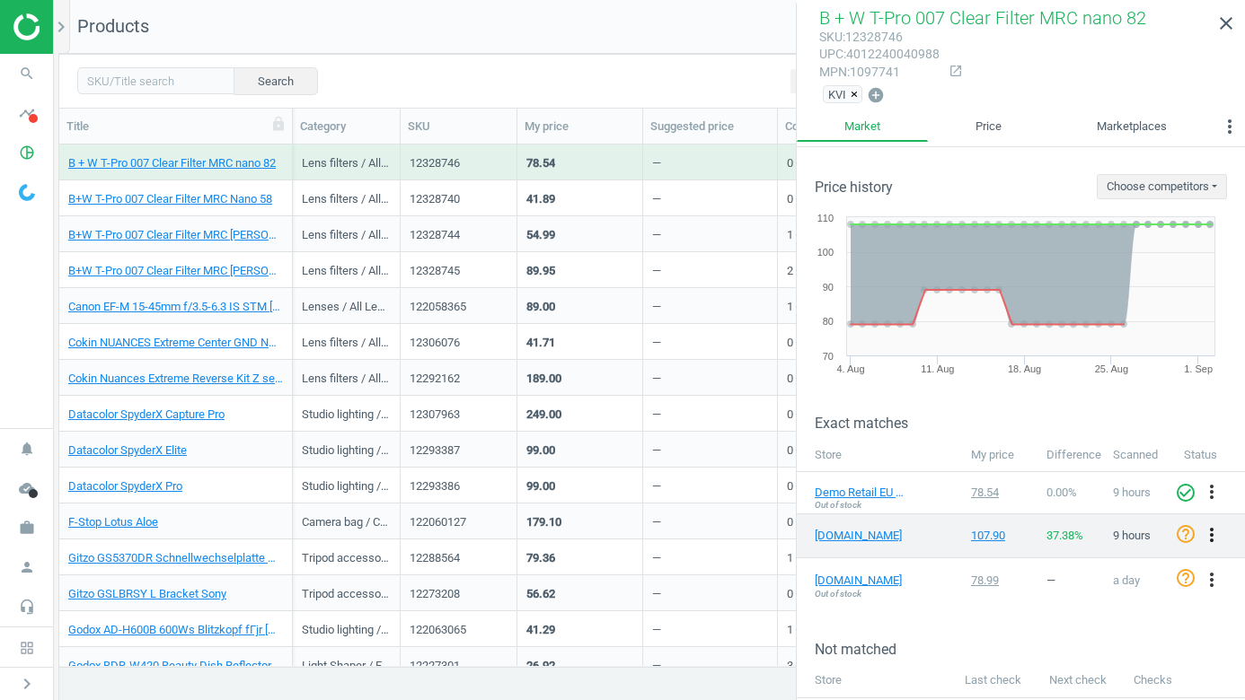
click at [1214, 536] on icon "more_vert" at bounding box center [1212, 535] width 22 height 22
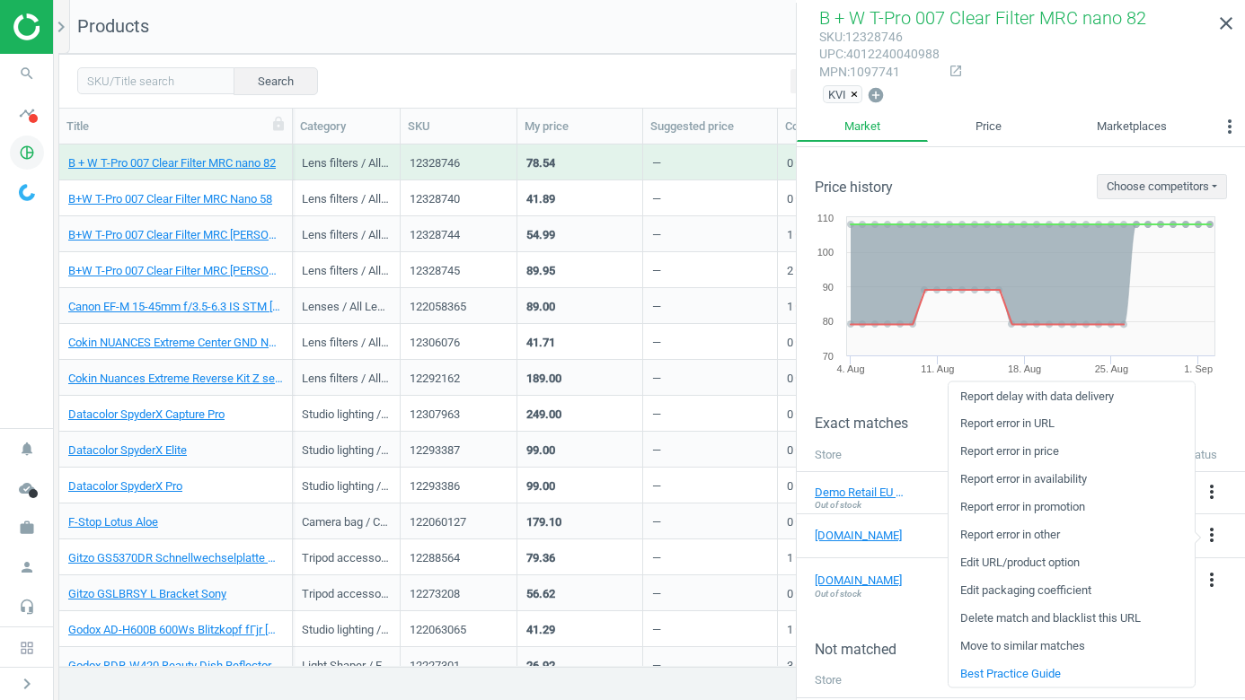
click at [27, 150] on icon "pie_chart_outlined" at bounding box center [27, 153] width 34 height 34
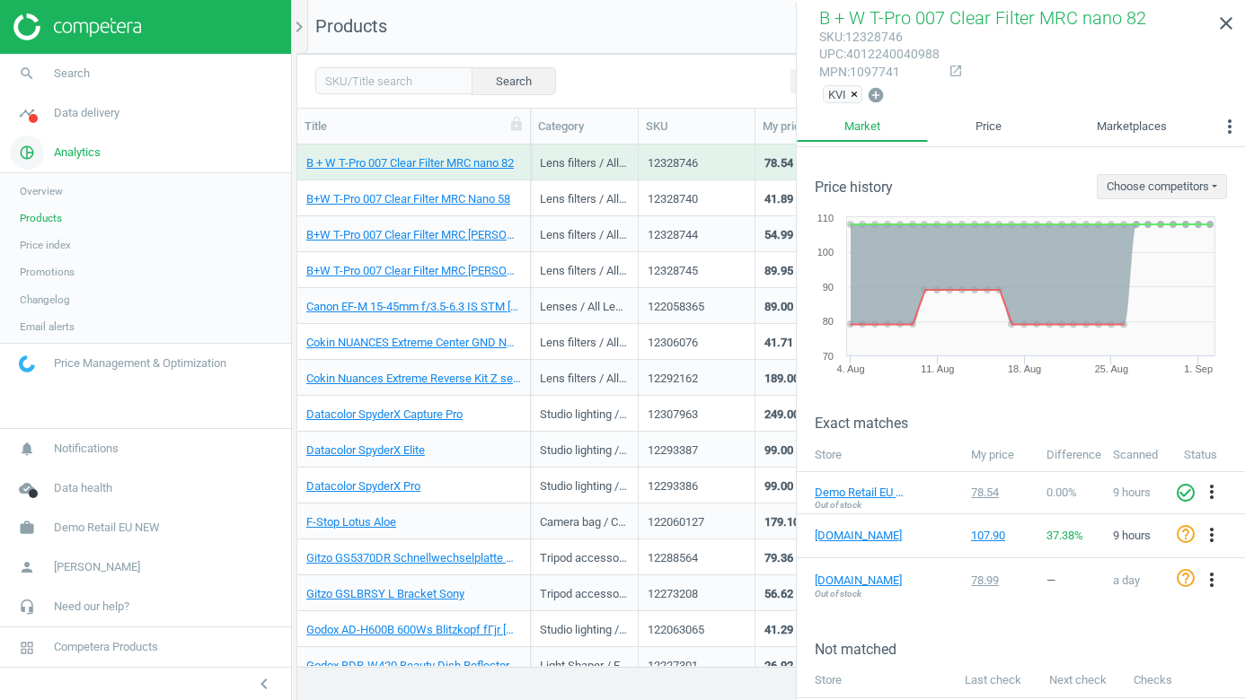
scroll to position [1, 1]
click at [30, 114] on span at bounding box center [33, 118] width 9 height 9
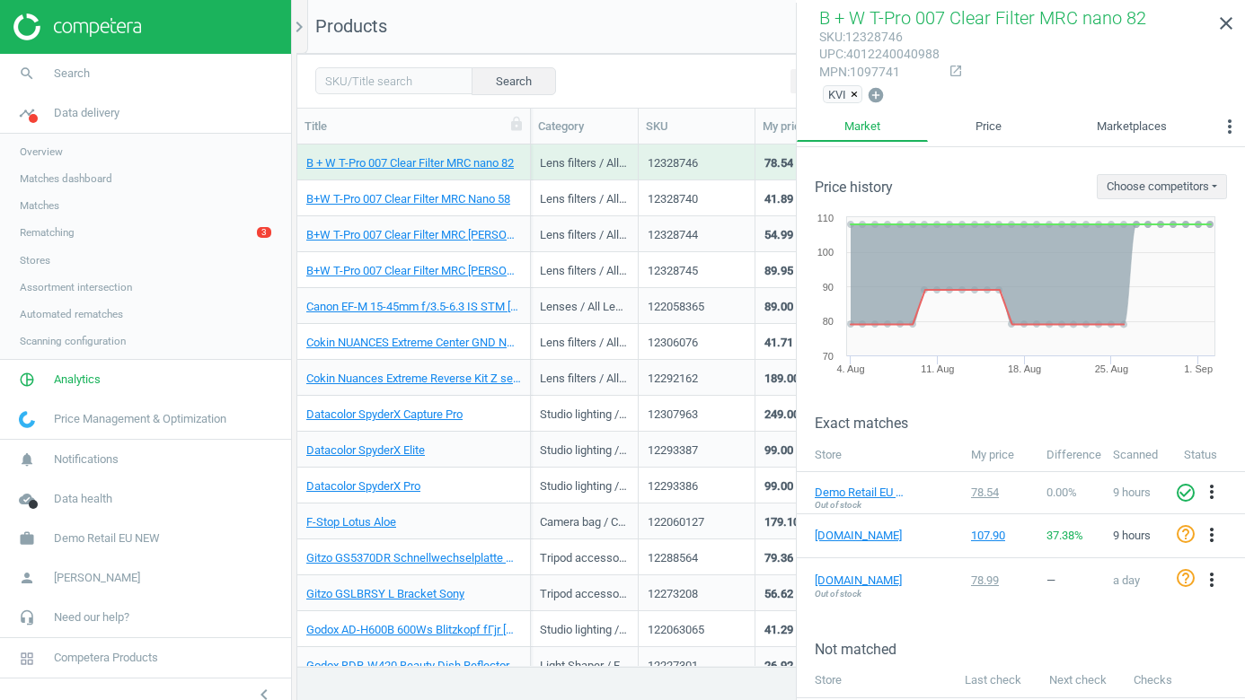
click at [72, 180] on span "Matches dashboard" at bounding box center [66, 179] width 92 height 14
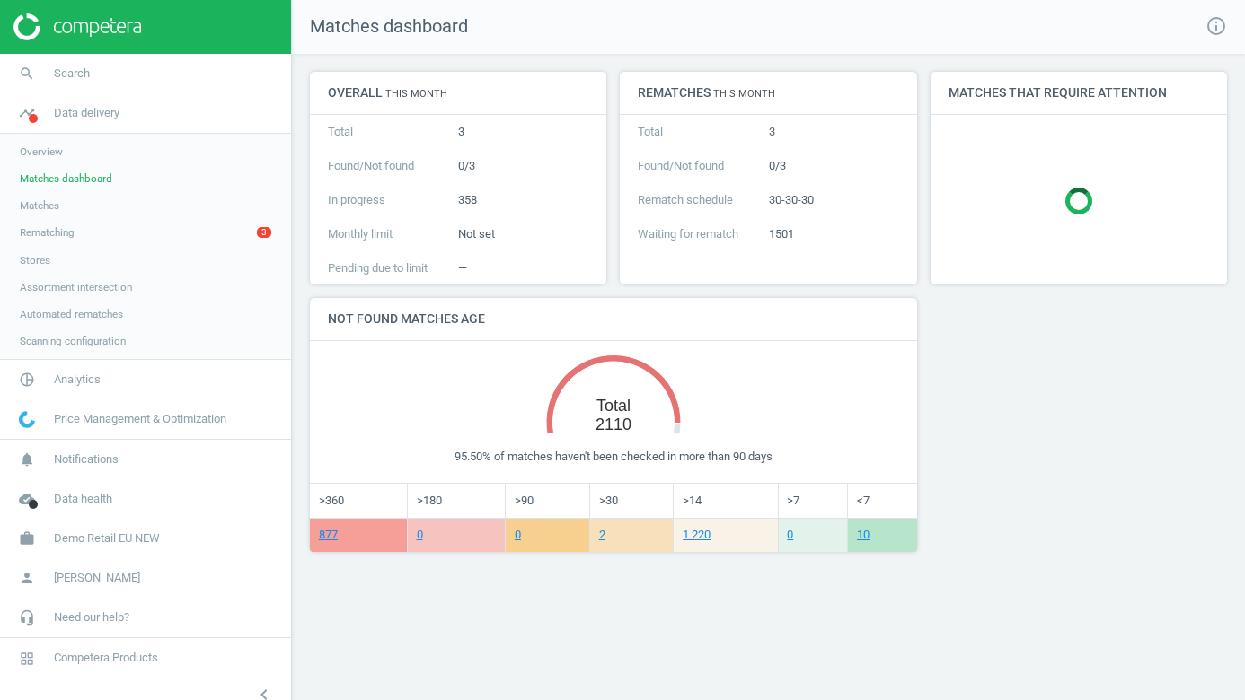
click at [40, 202] on span "Matches" at bounding box center [40, 205] width 40 height 14
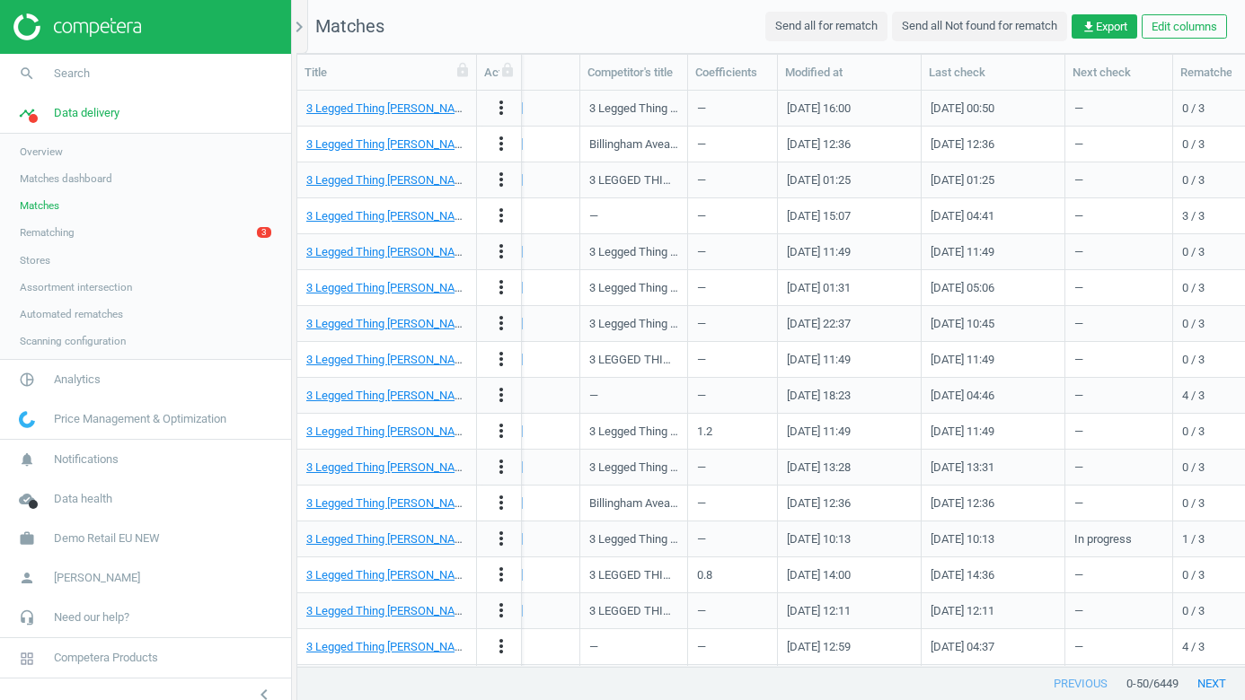
scroll to position [0, 2381]
